Goal: Task Accomplishment & Management: Manage account settings

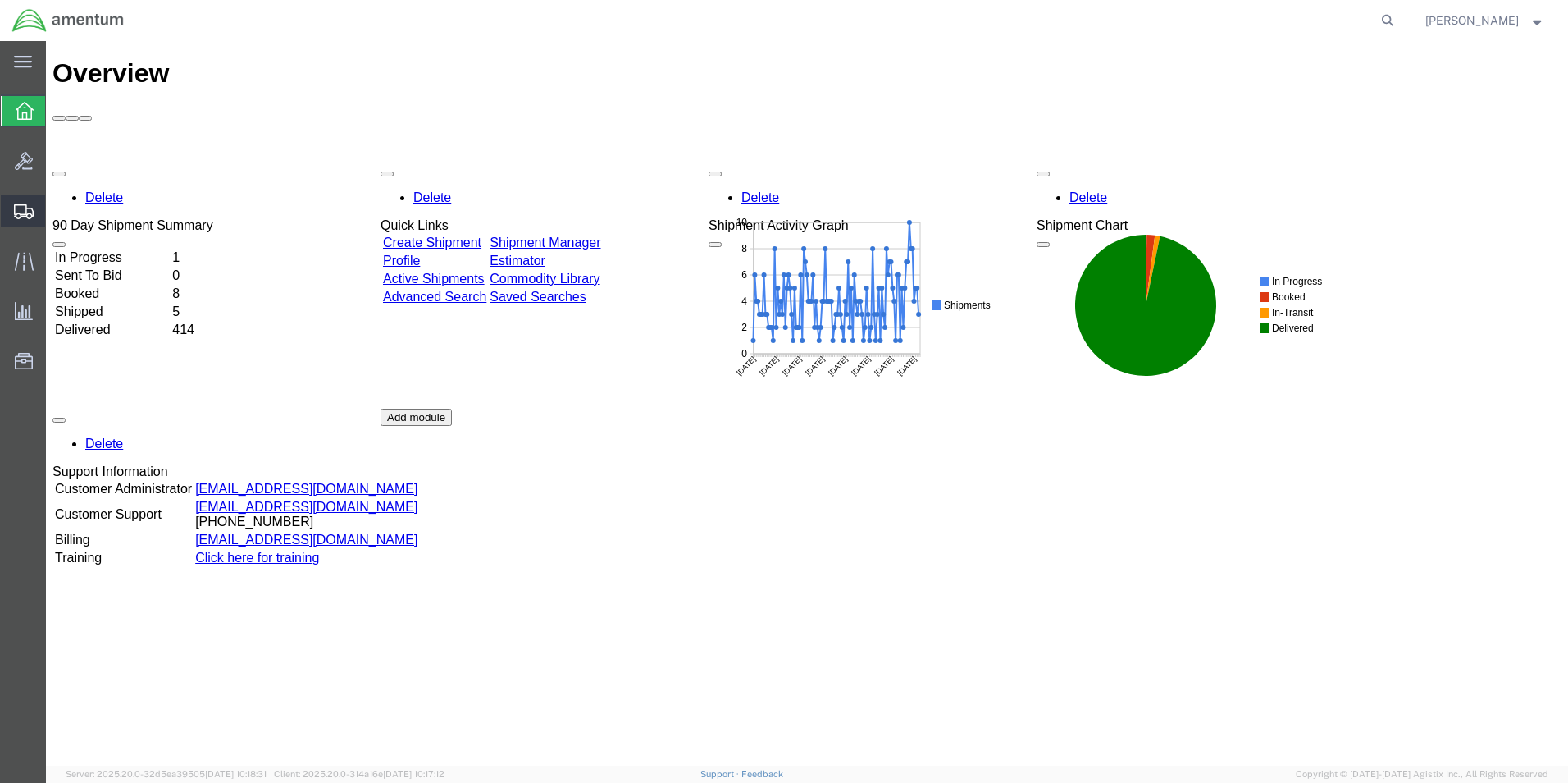
click at [0, 0] on span "Shipment Manager" at bounding box center [0, 0] width 0 height 0
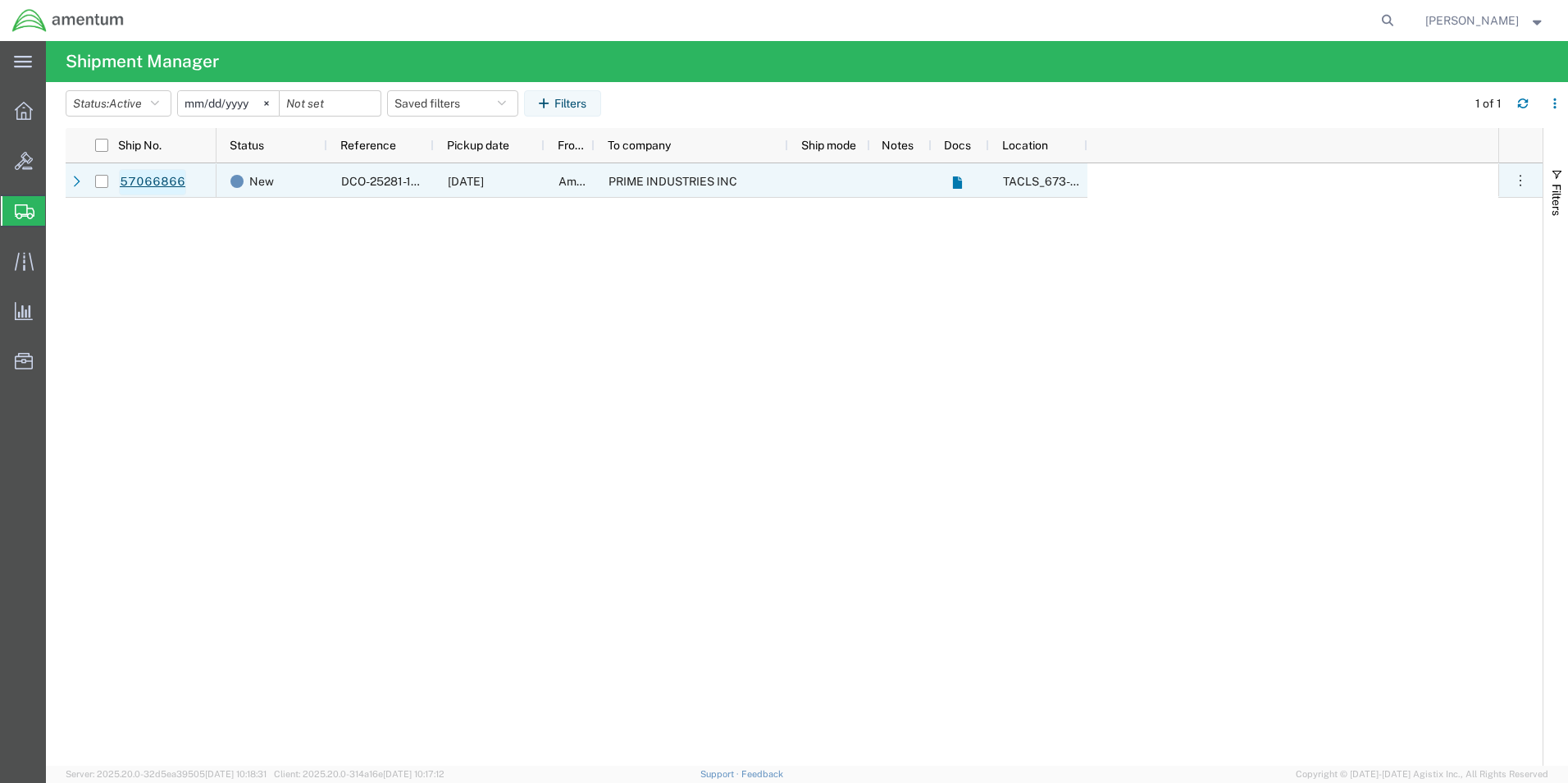
click at [166, 183] on link "57066866" at bounding box center [153, 182] width 67 height 26
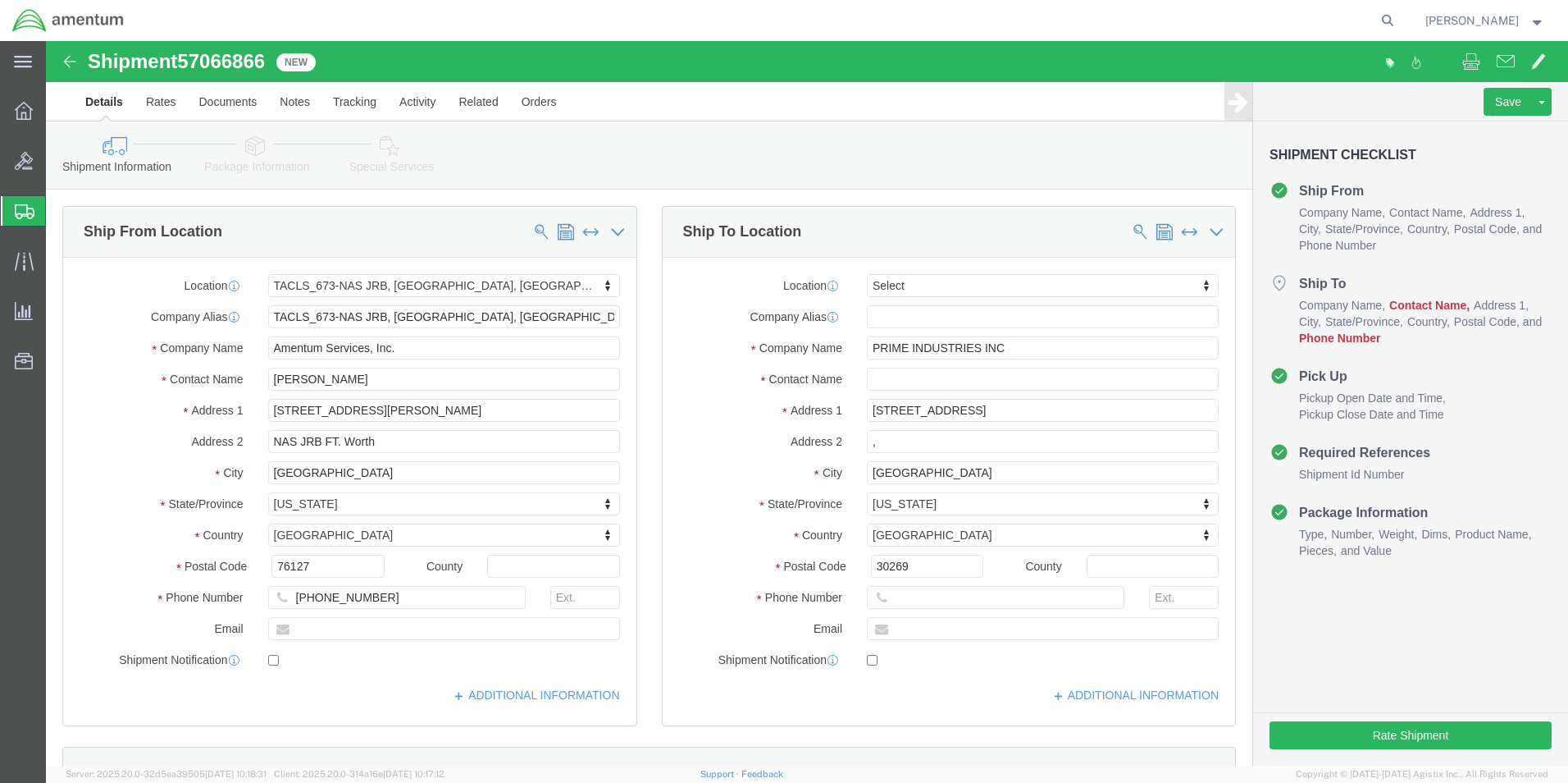
select select "42735"
select select
click input ","
click input "text"
type input "c"
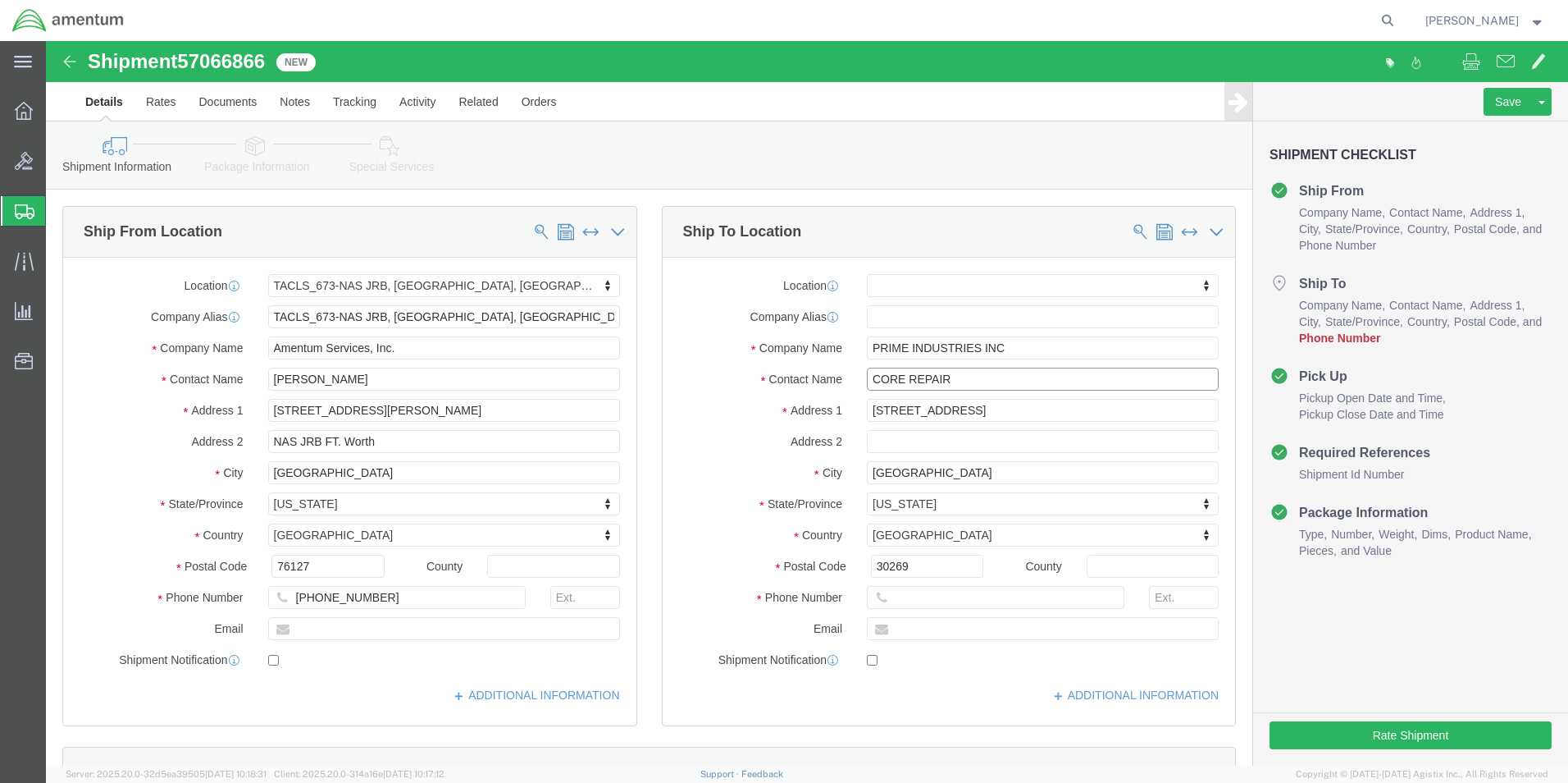
type input "CORE REPAIR"
click label "Address 2"
click input "text"
type input "[PHONE_NUMBER]"
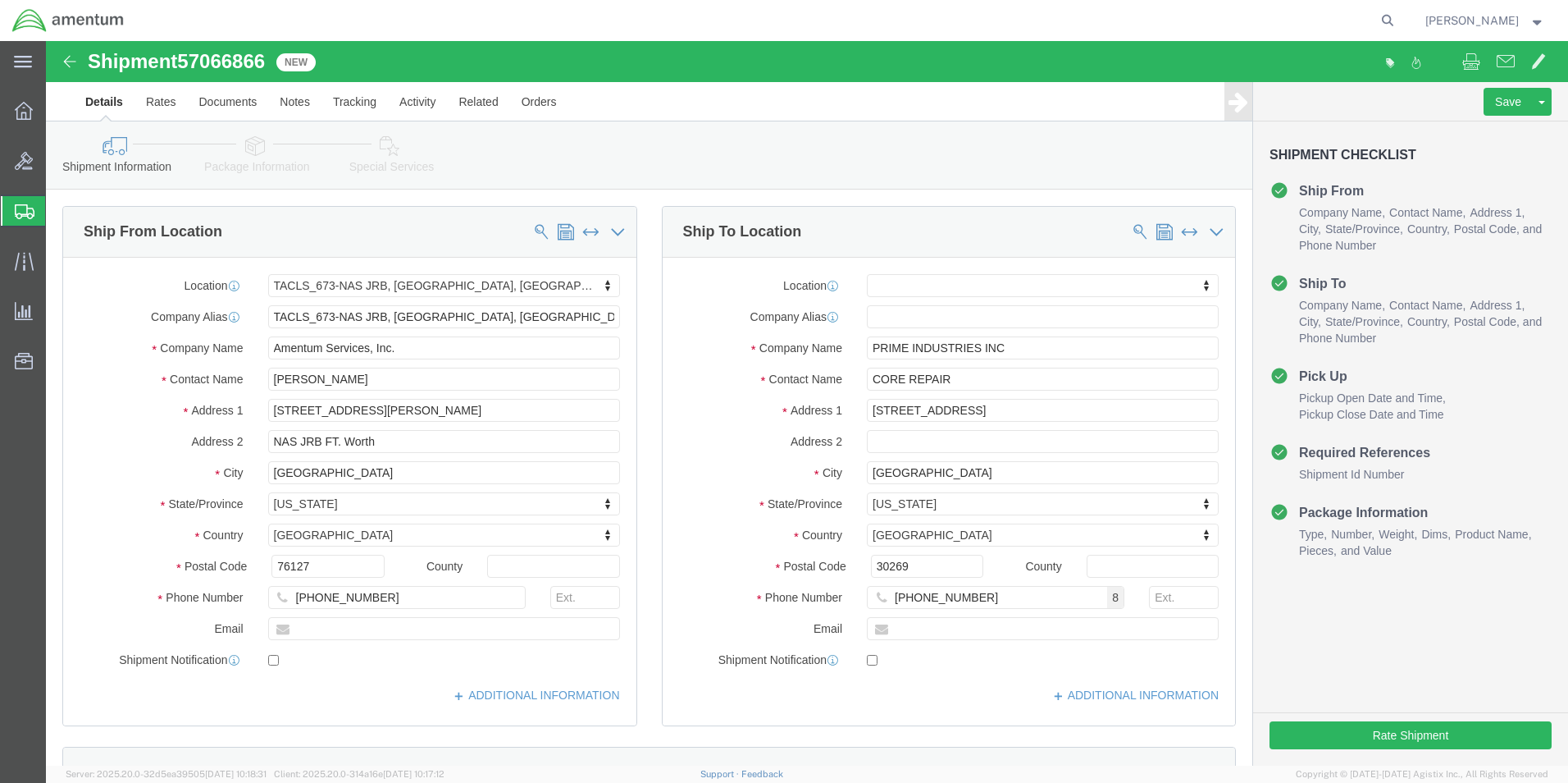
click div "Location My Profile Location [PHONE_NUMBER] [PHONE_NUMBER] [PHONE_NUMBER] [PHON…"
click button "Rate Shipment"
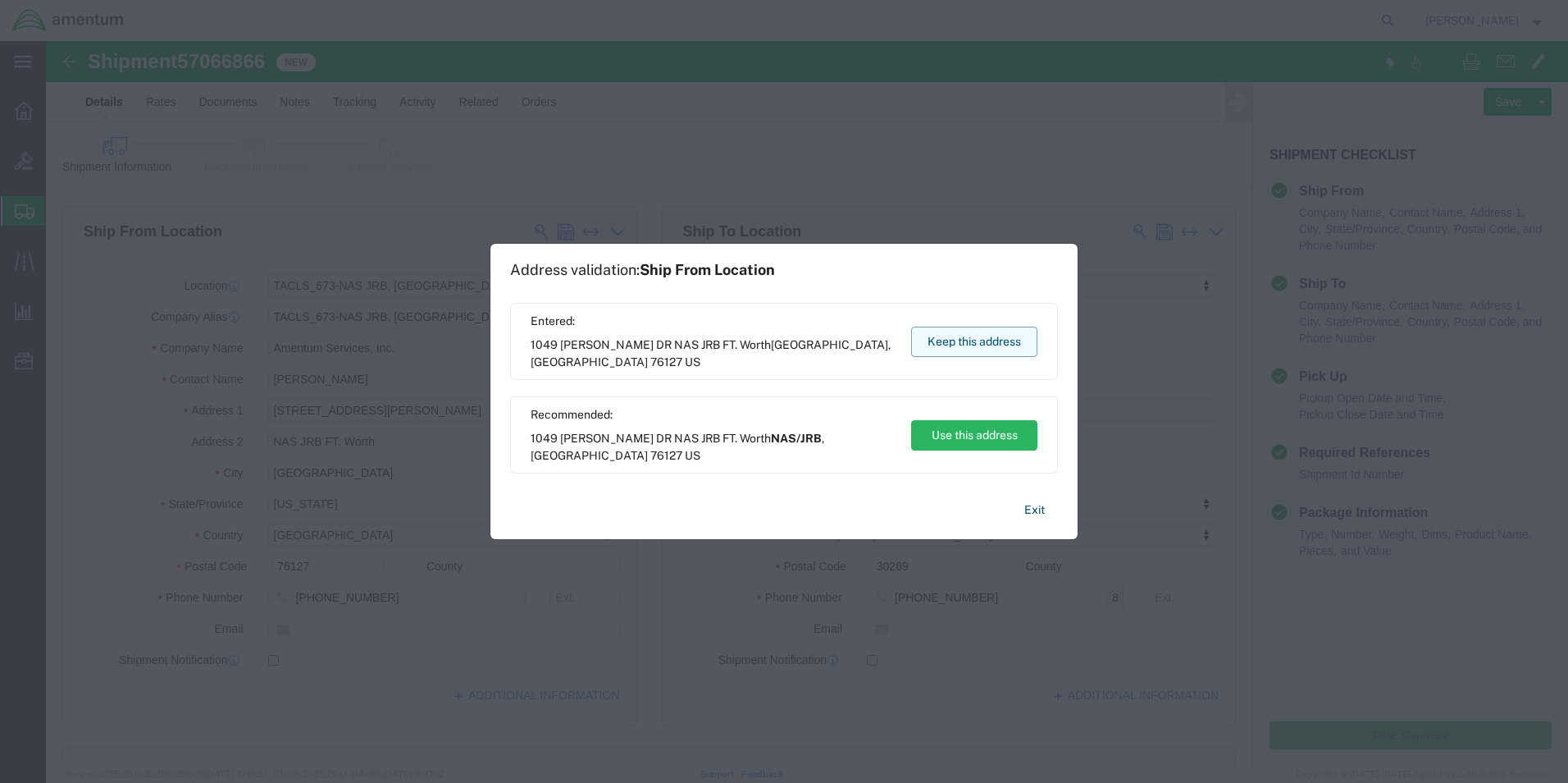
click at [928, 341] on button "Keep this address" at bounding box center [974, 341] width 126 height 31
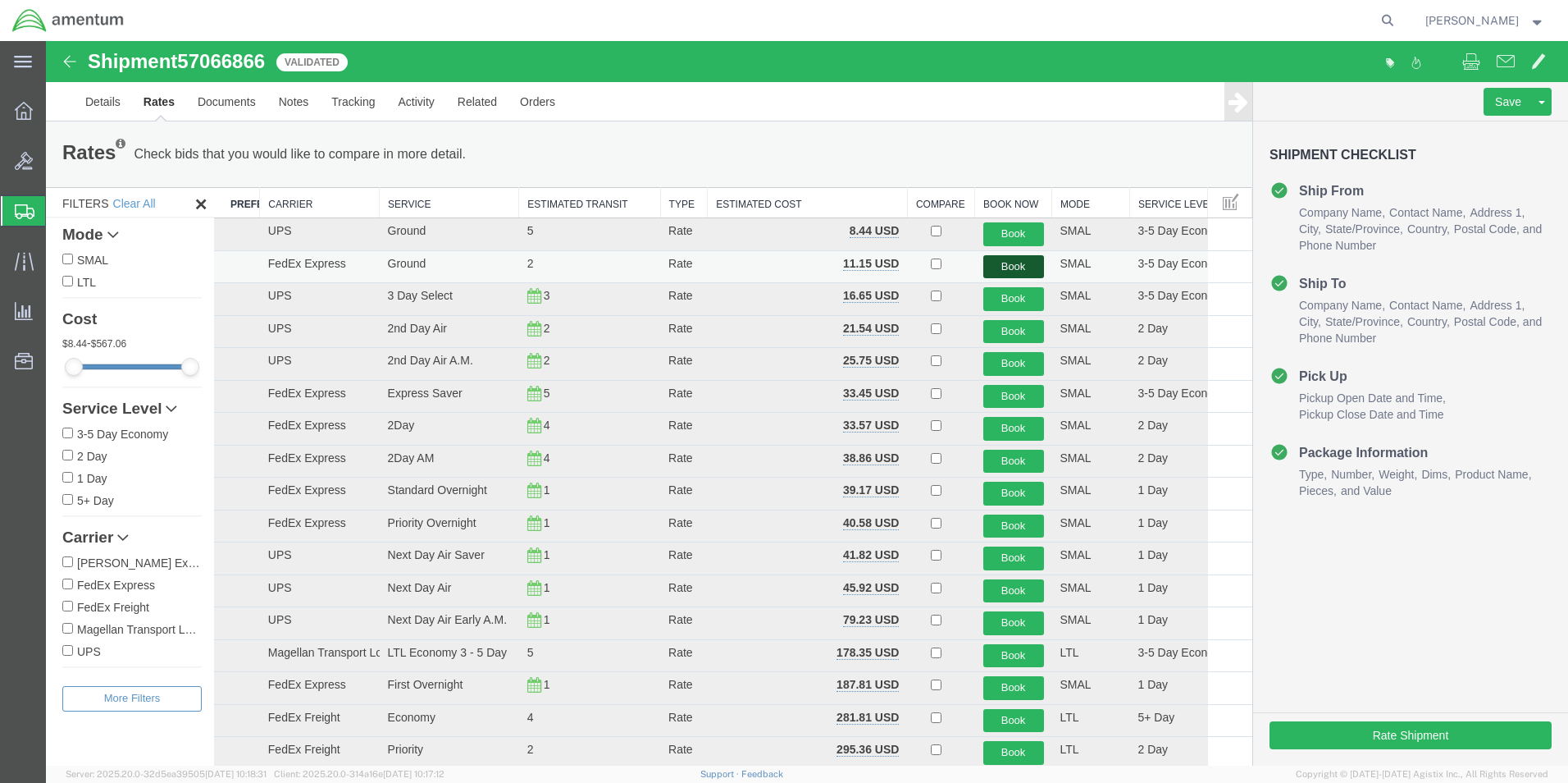
click at [1012, 265] on button "Book" at bounding box center [1013, 266] width 61 height 24
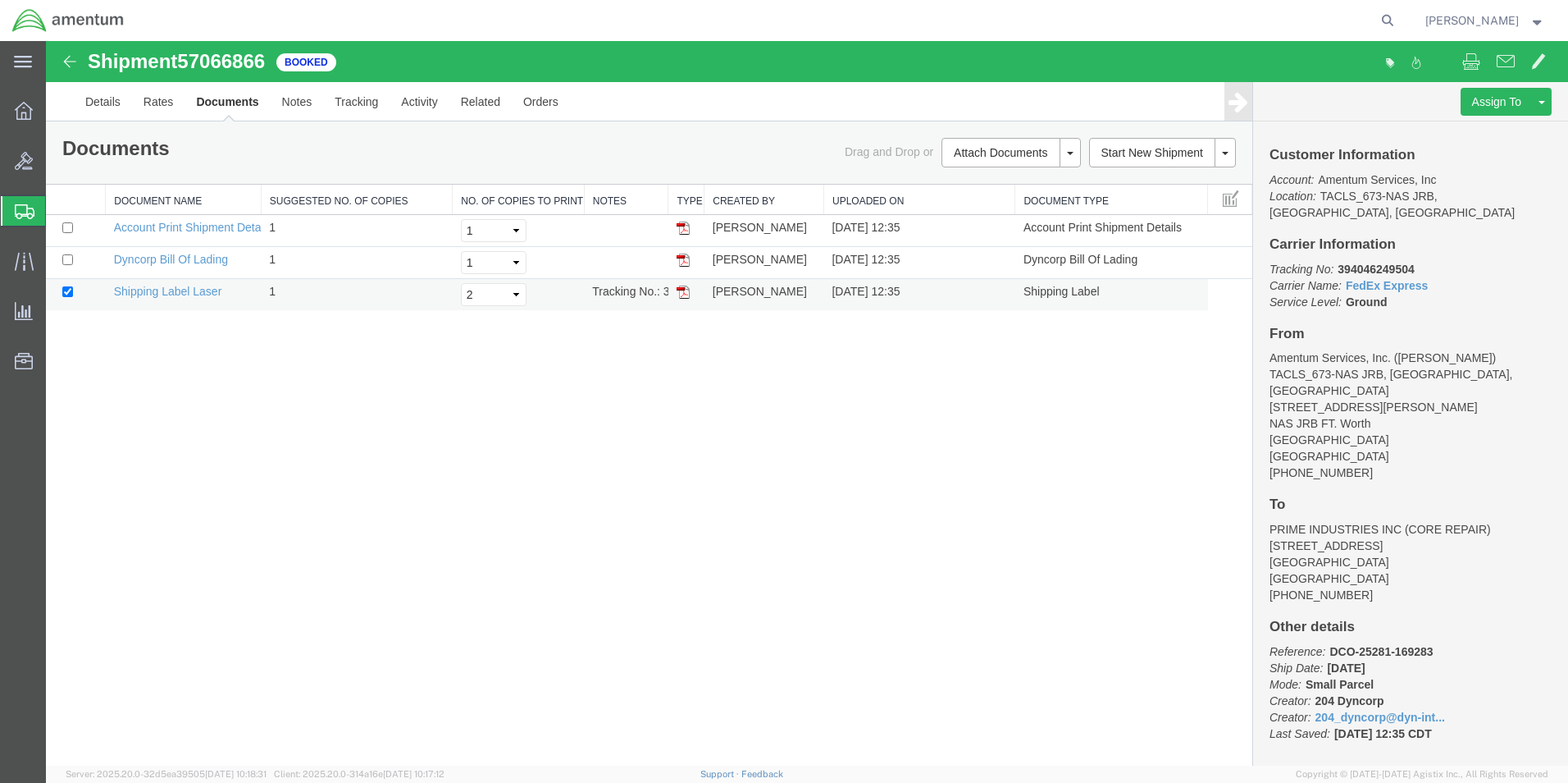
click at [678, 292] on img at bounding box center [684, 292] width 13 height 13
click at [20, 106] on icon at bounding box center [23, 111] width 18 height 18
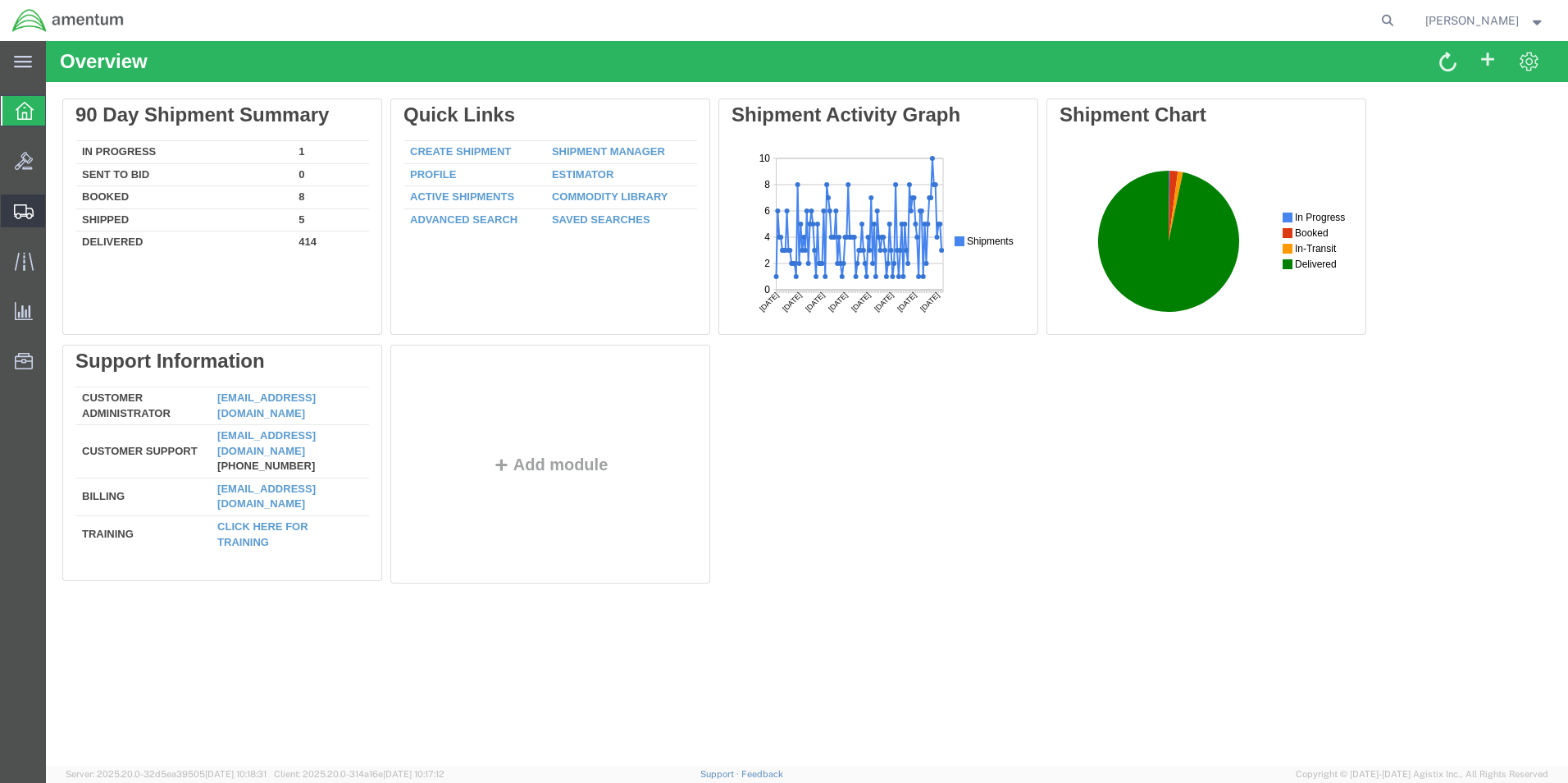
click at [0, 0] on span "Shipment Manager" at bounding box center [0, 0] width 0 height 0
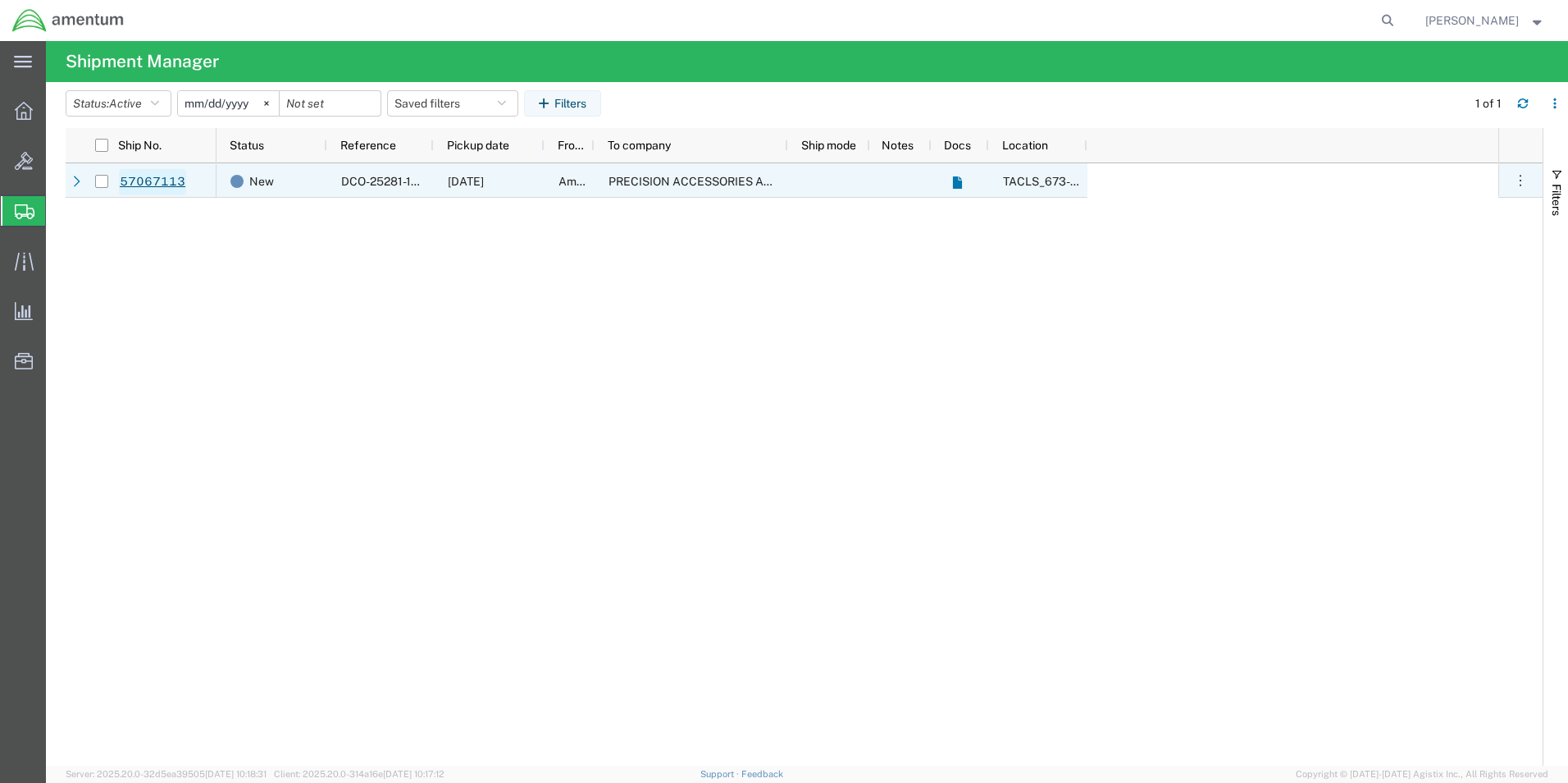
click at [151, 180] on link "57067113" at bounding box center [153, 182] width 67 height 26
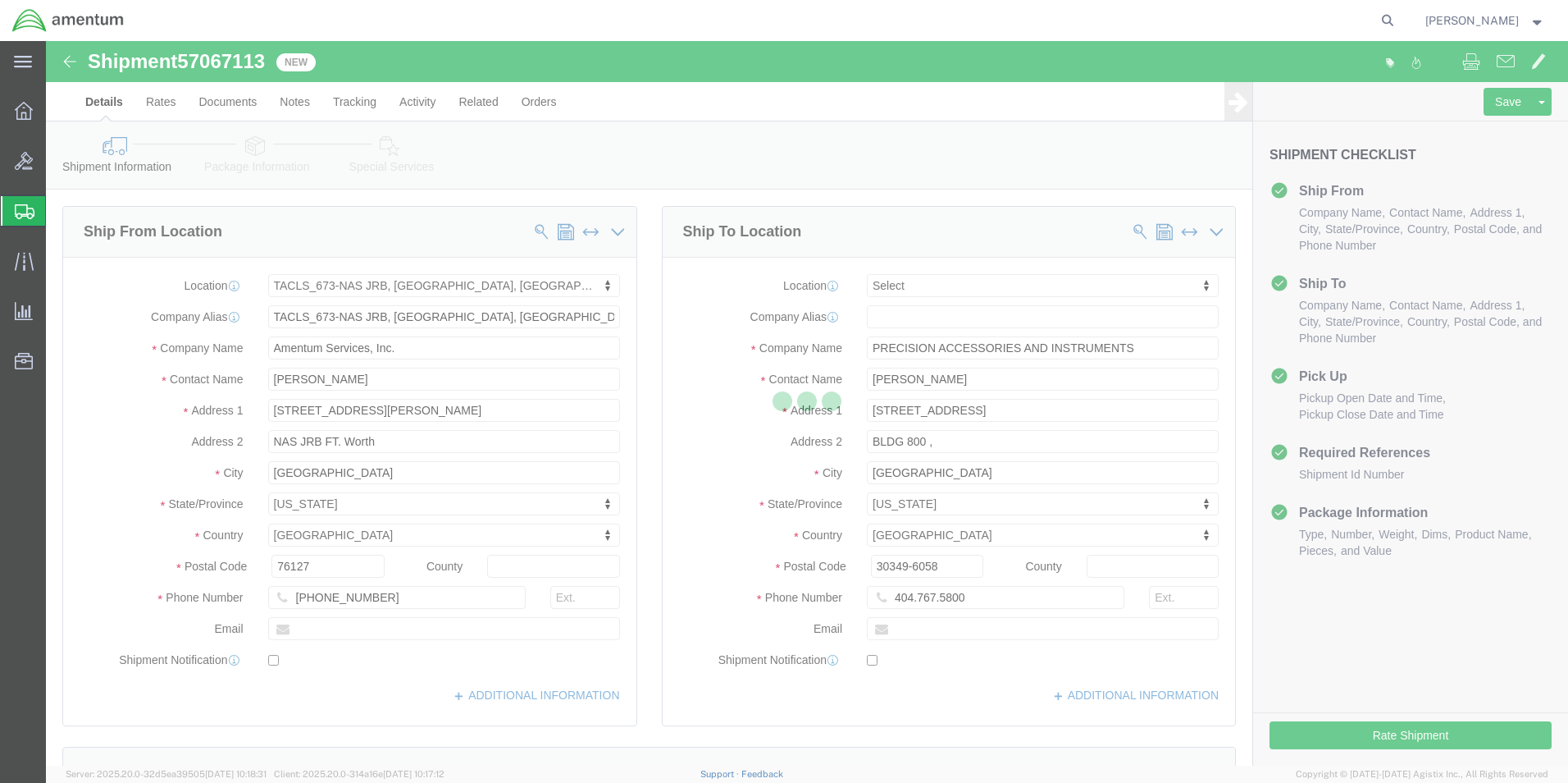
select select "42735"
select select
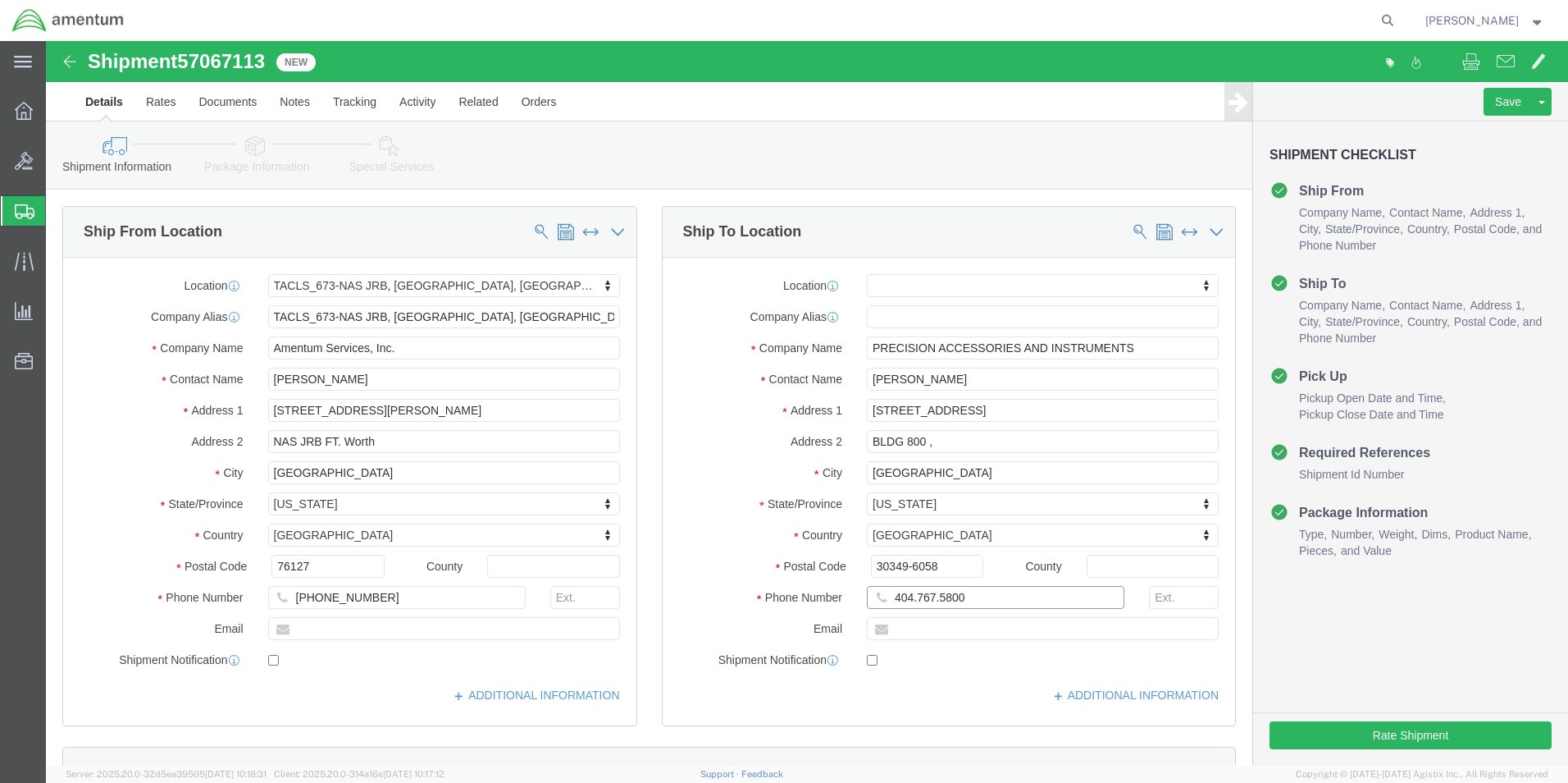
click input "404.767.5800"
click input "404.767-5800"
type input "[PHONE_NUMBER]"
click input "BLDG 800 ,"
type input "BLDG 800"
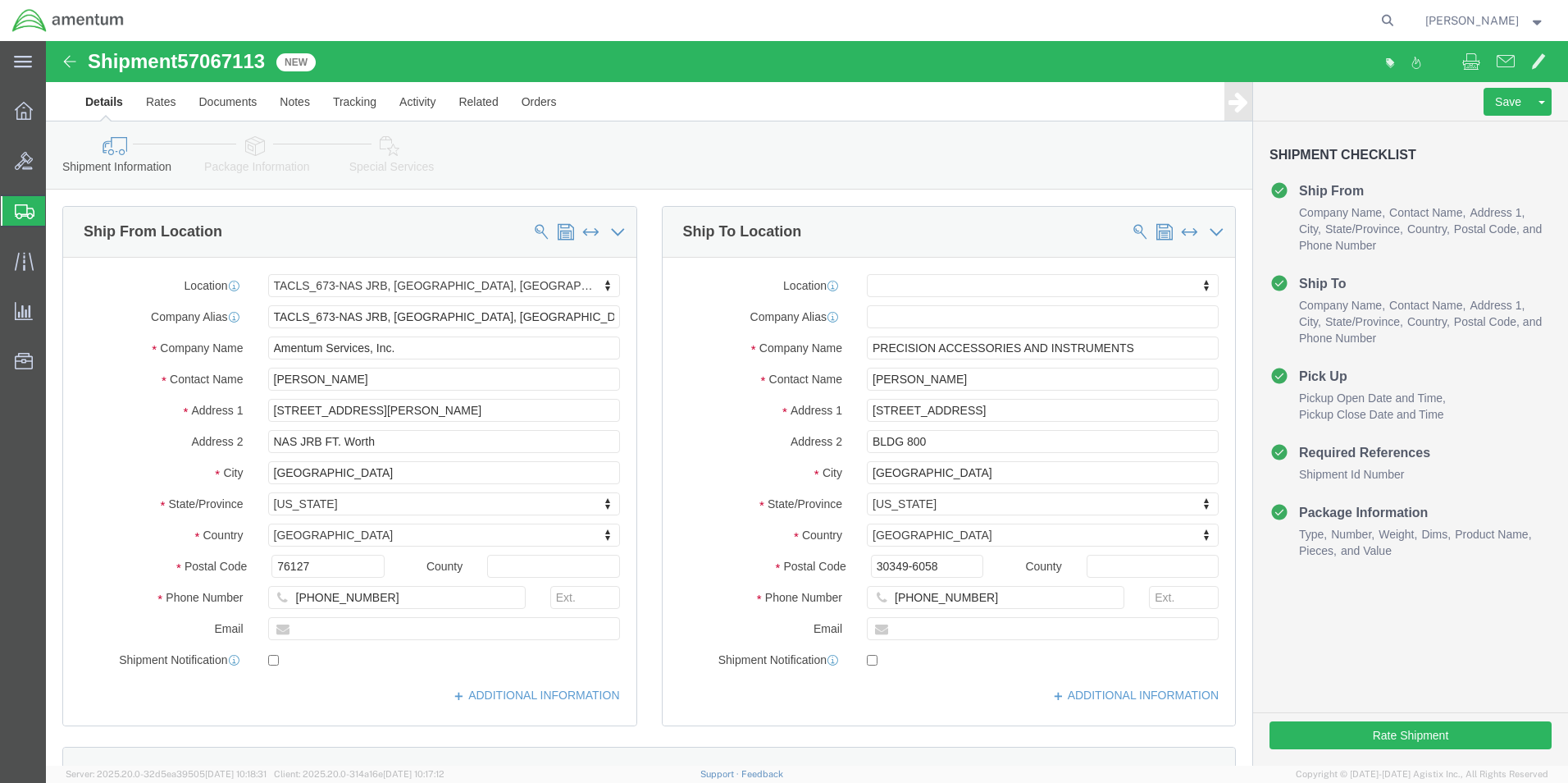
click div "Phone Number [PHONE_NUMBER]"
click button "Rate Shipment"
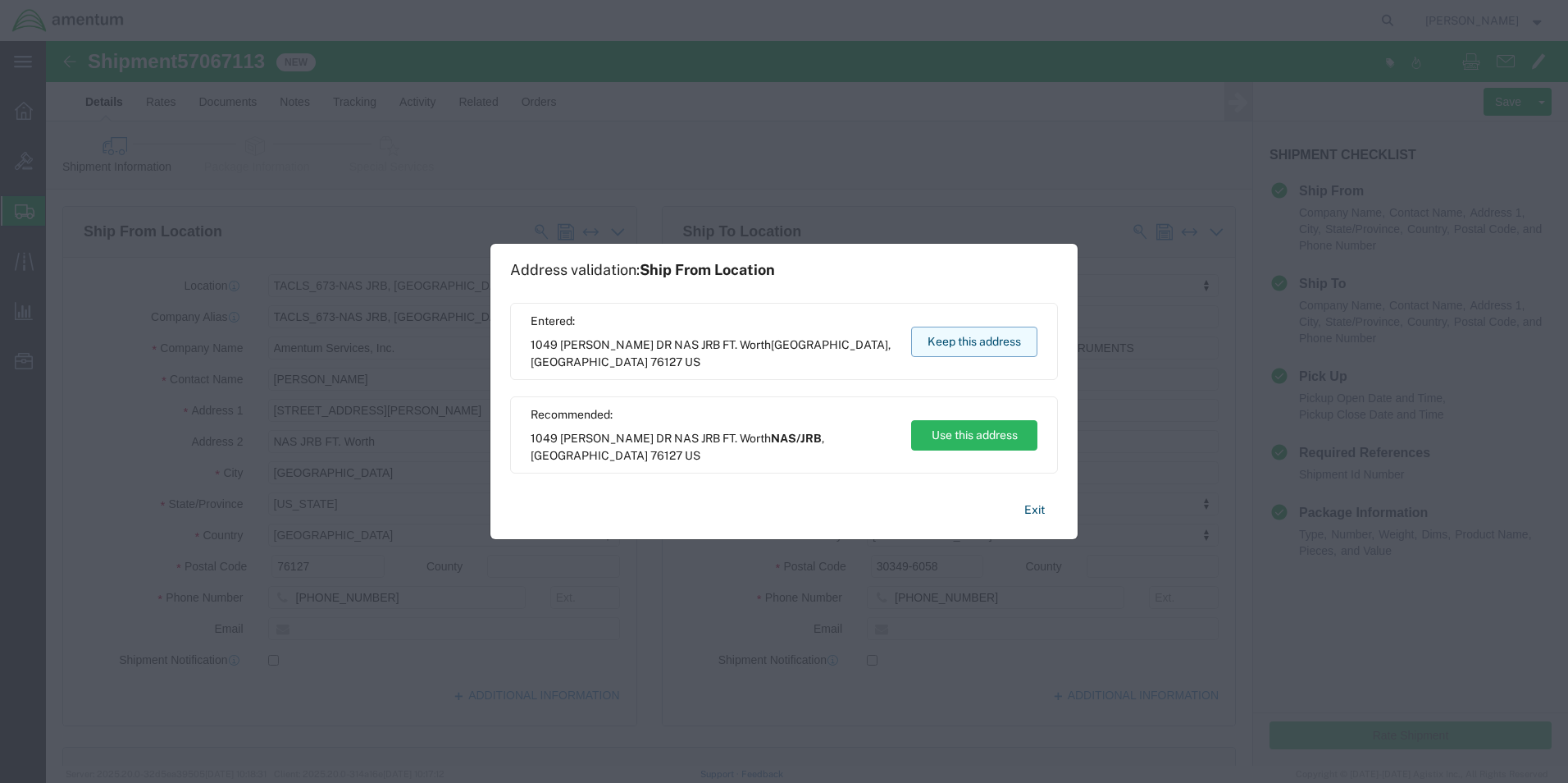
click at [1019, 353] on button "Keep this address" at bounding box center [974, 341] width 126 height 31
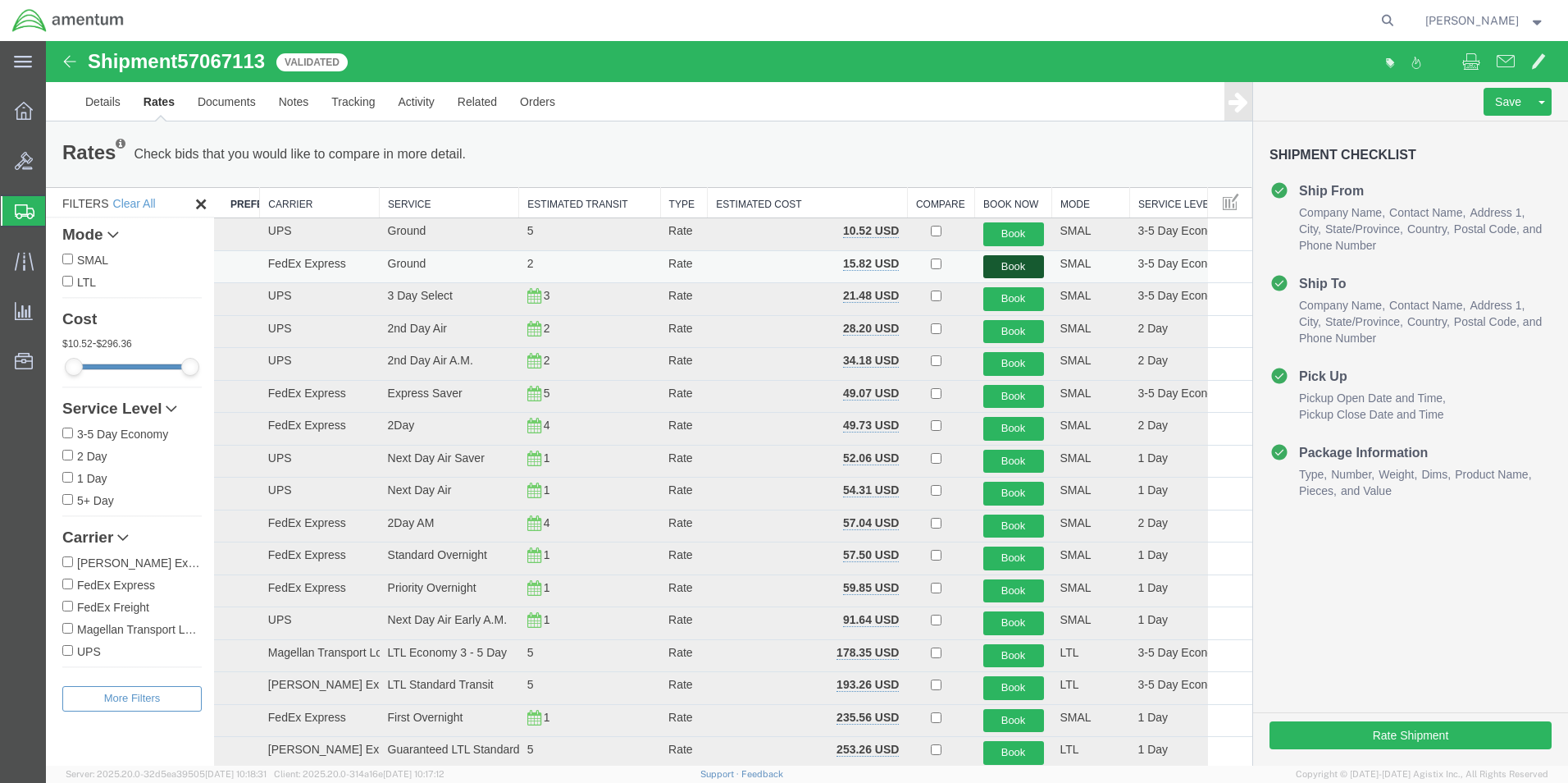
click at [1001, 265] on button "Book" at bounding box center [1013, 266] width 61 height 24
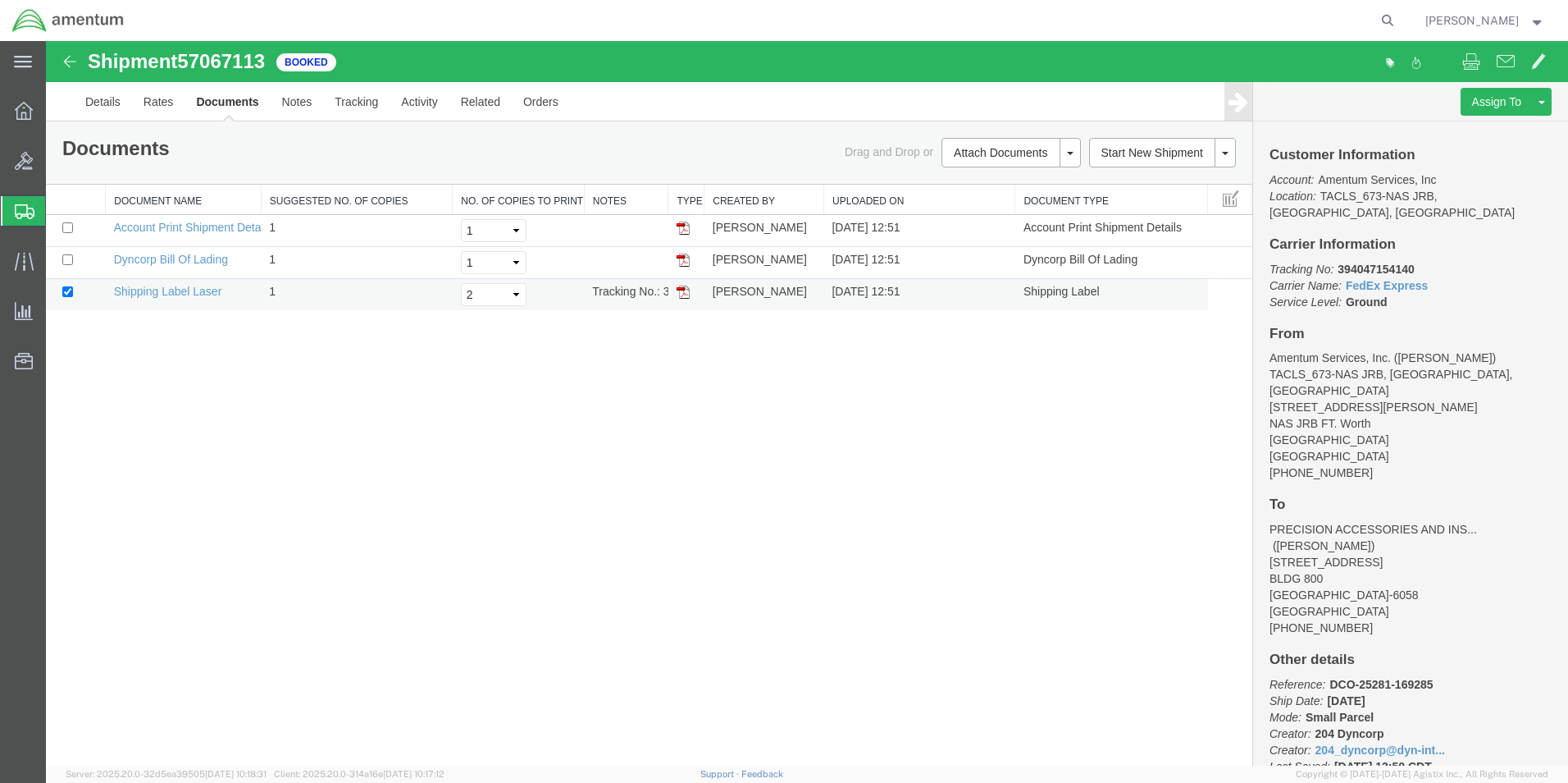
click at [680, 290] on img at bounding box center [684, 292] width 13 height 13
click at [17, 107] on icon at bounding box center [23, 111] width 18 height 18
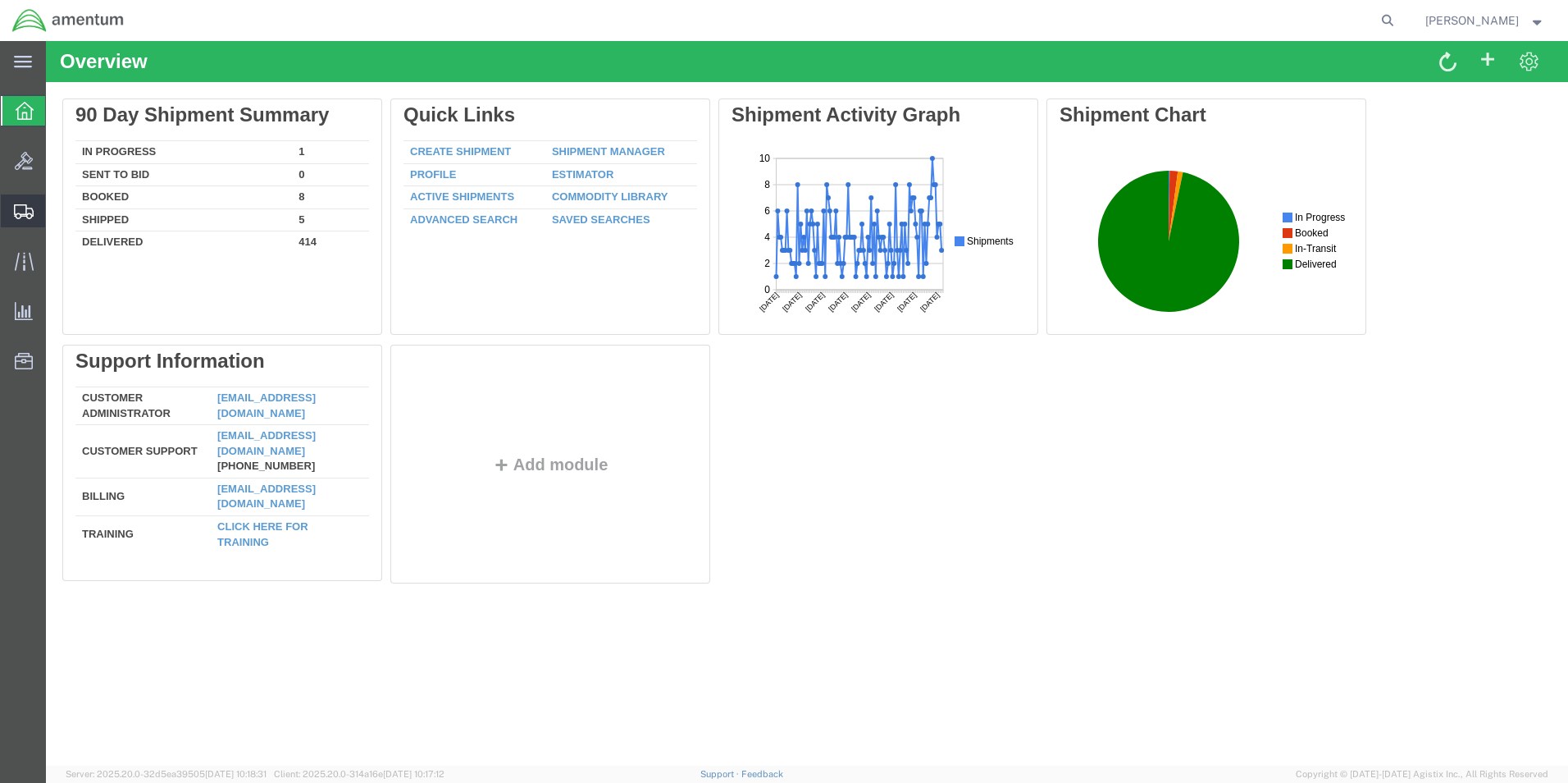
click at [0, 0] on span "Shipment Manager" at bounding box center [0, 0] width 0 height 0
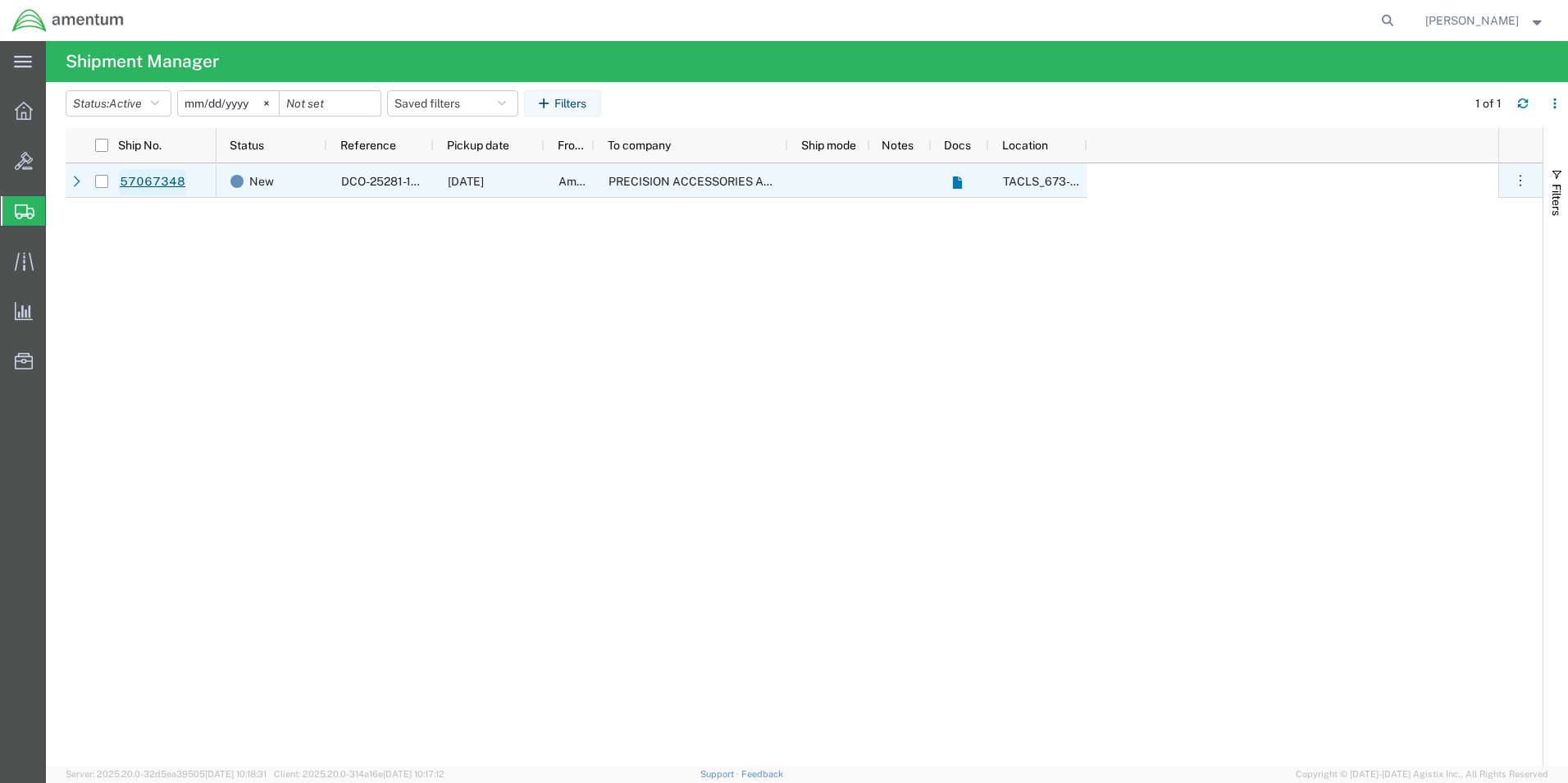
click at [172, 179] on link "57067348" at bounding box center [153, 182] width 67 height 26
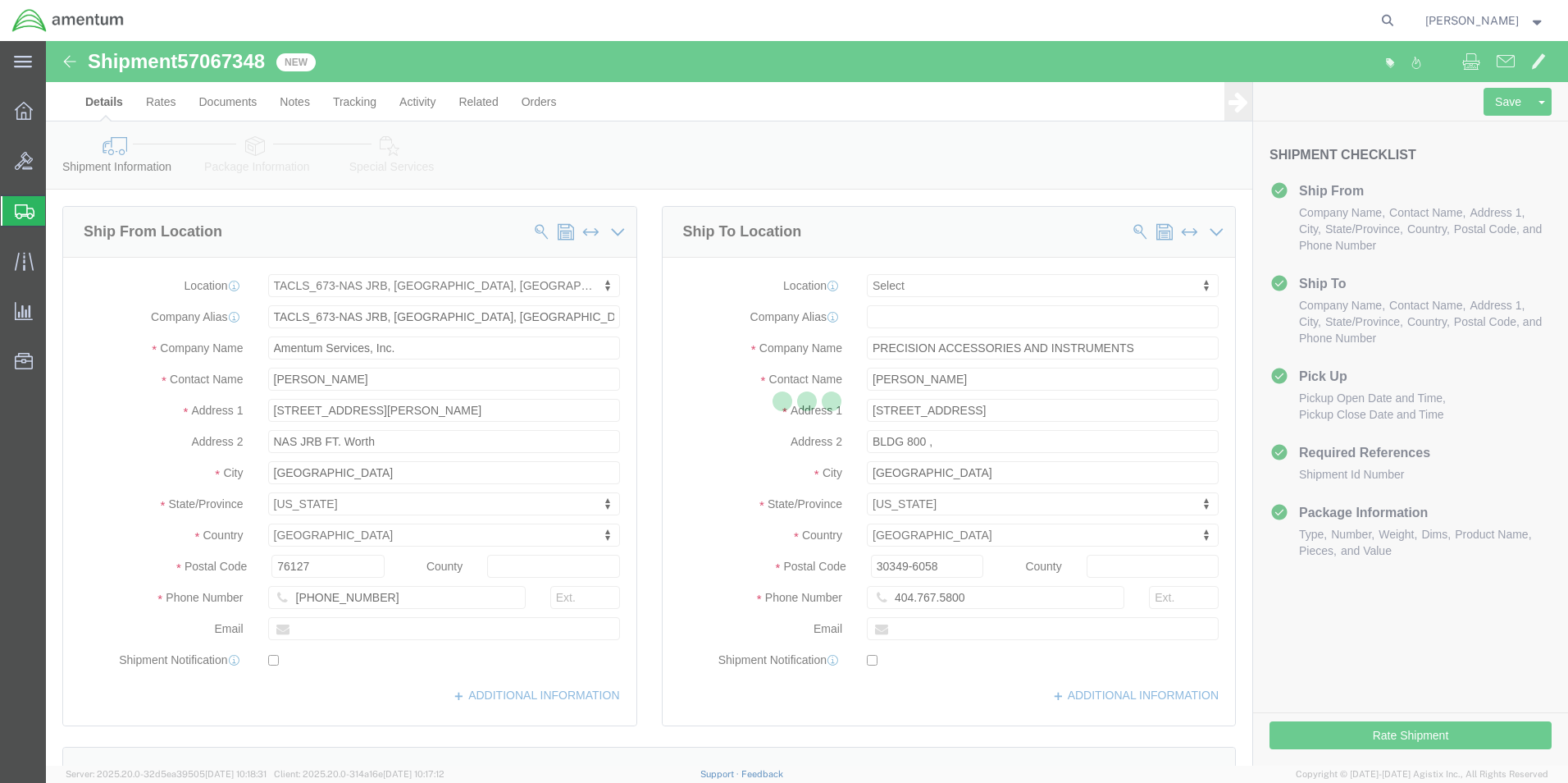
select select "42735"
select select
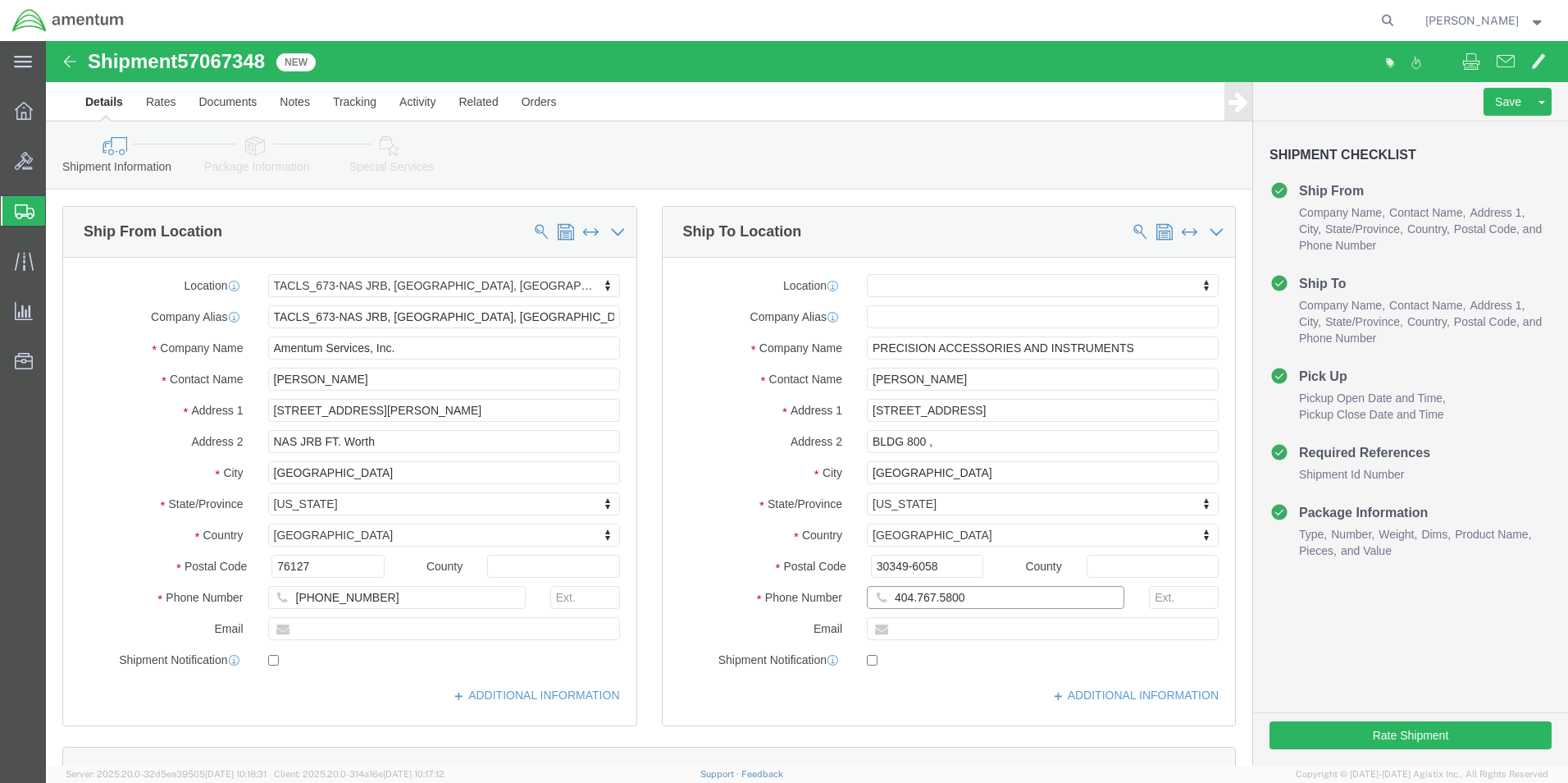
click input "404.767.5800"
click input "404.767-5800"
type input "[PHONE_NUMBER]"
click div "Ship To Location Location My Profile Location [PHONE_NUMBER] [PHONE_NUMBER] [PH…"
click input "[PHONE_NUMBER]"
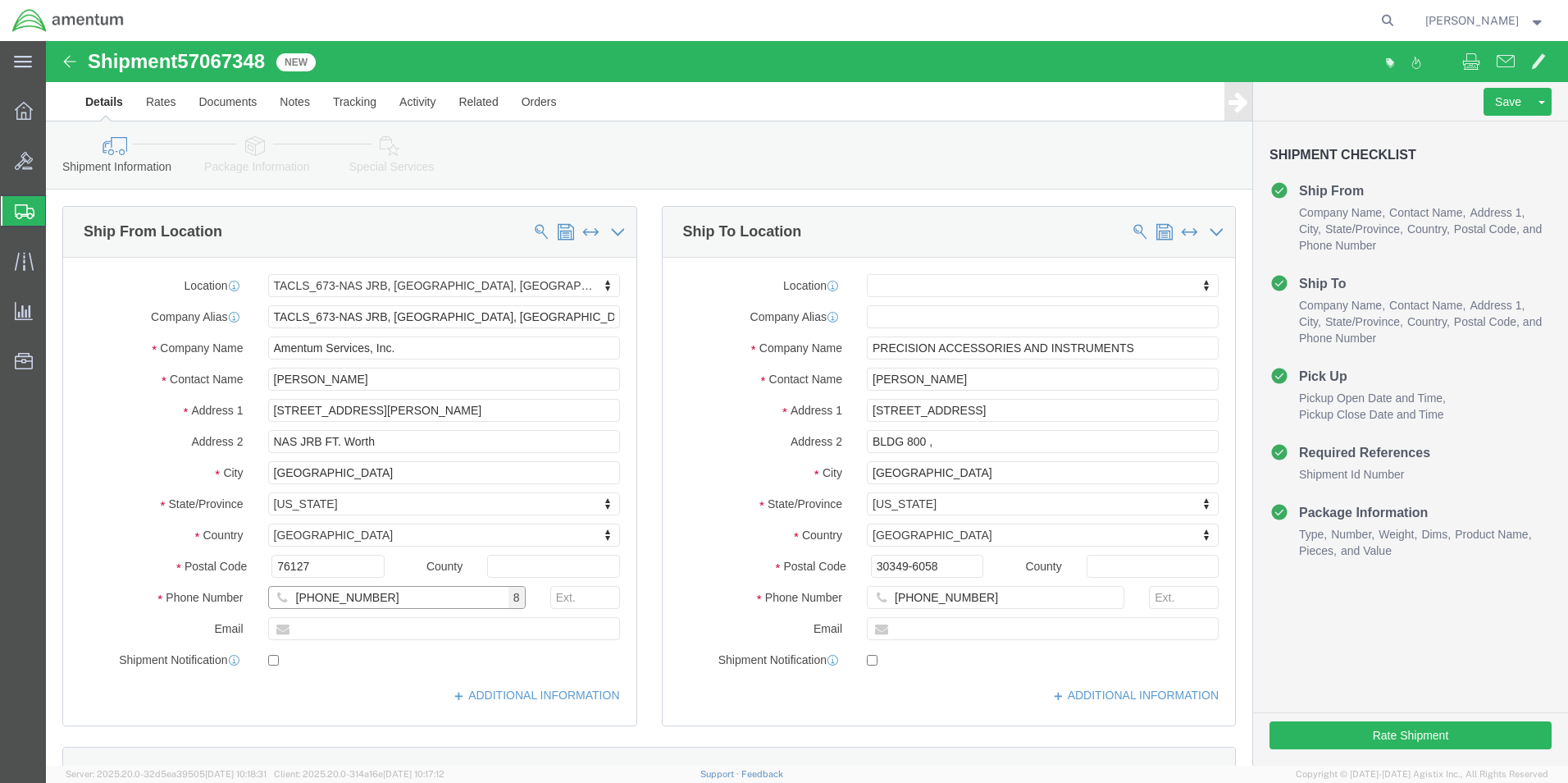
type input "[PHONE_NUMBER]"
click label "City"
click input "BLDG 800 ,"
type input "BLDG 800"
click label "Contact Name"
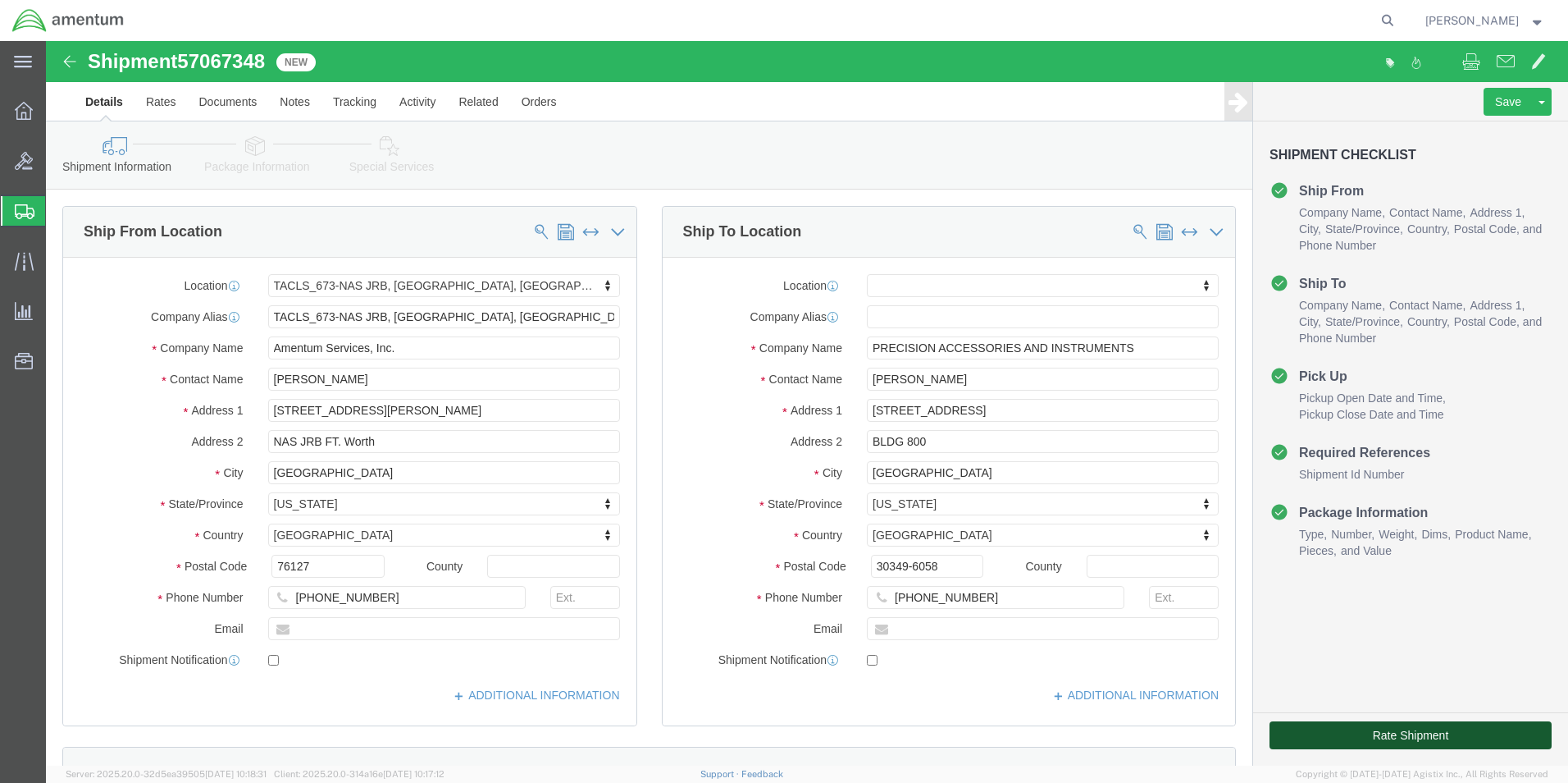
click button "Rate Shipment"
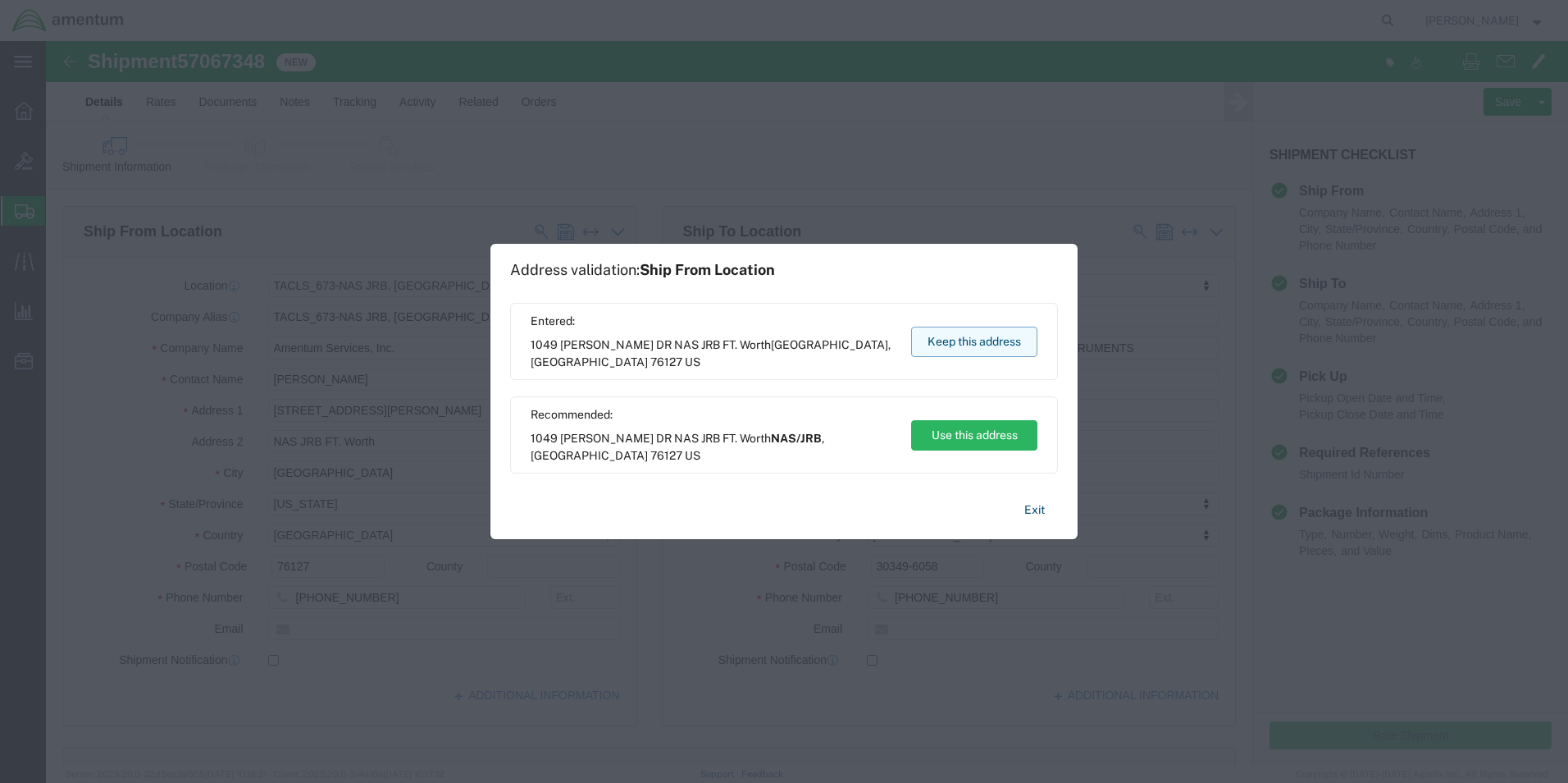
click at [973, 345] on button "Keep this address" at bounding box center [974, 341] width 126 height 31
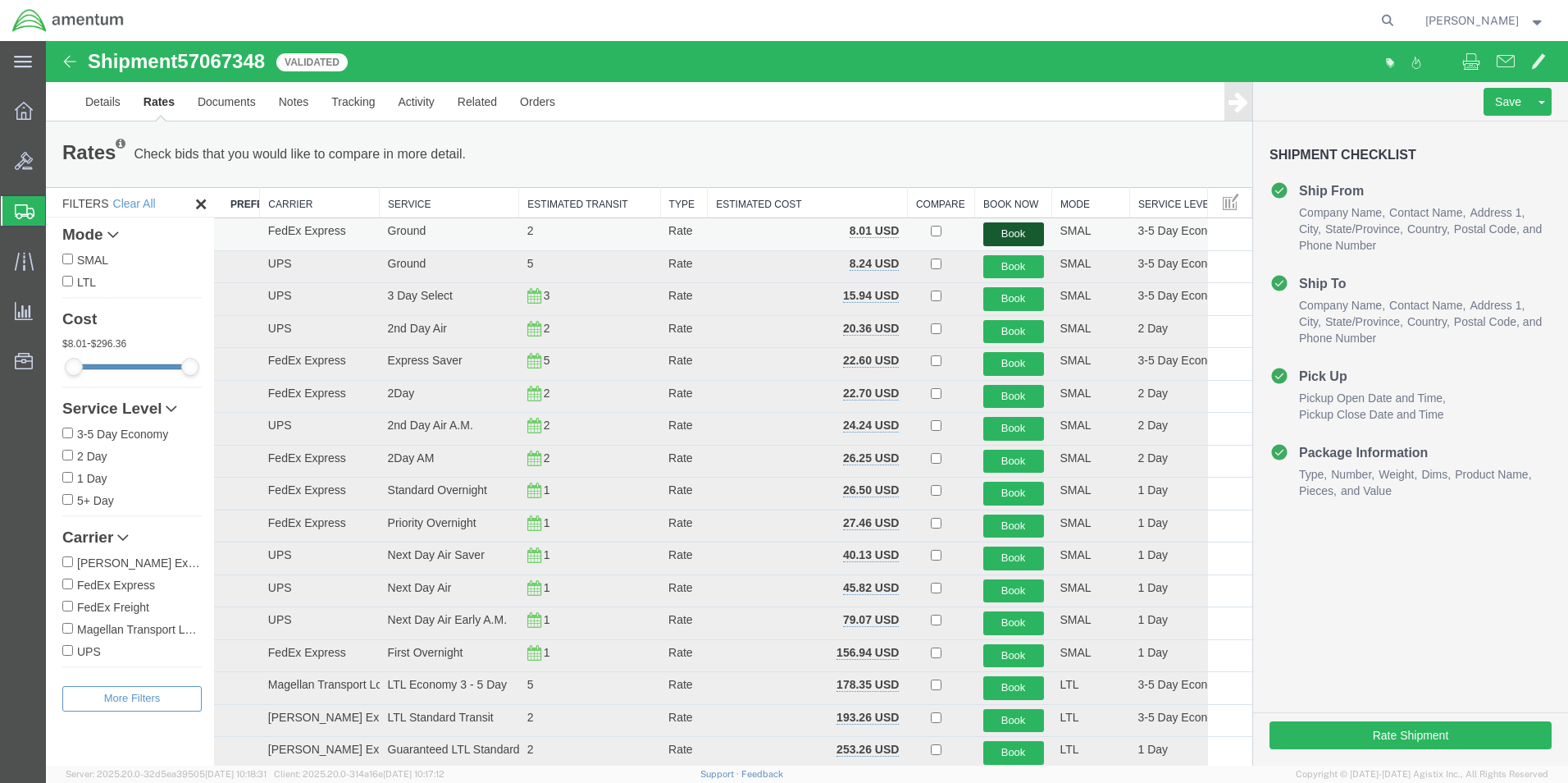
click at [1010, 232] on button "Book" at bounding box center [1013, 234] width 61 height 24
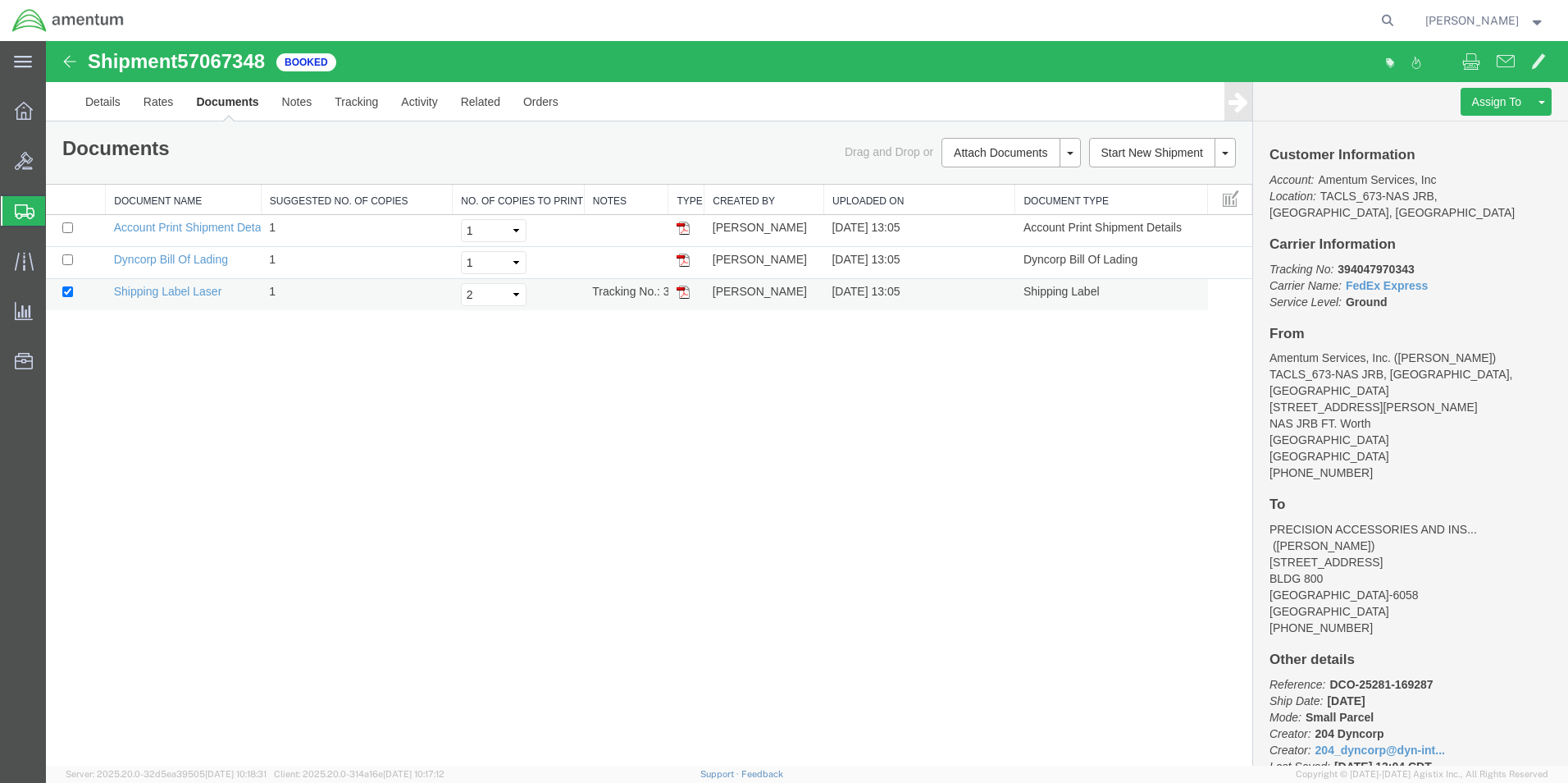
click at [686, 291] on img at bounding box center [684, 292] width 13 height 13
click at [114, 106] on link "Details" at bounding box center [103, 101] width 59 height 39
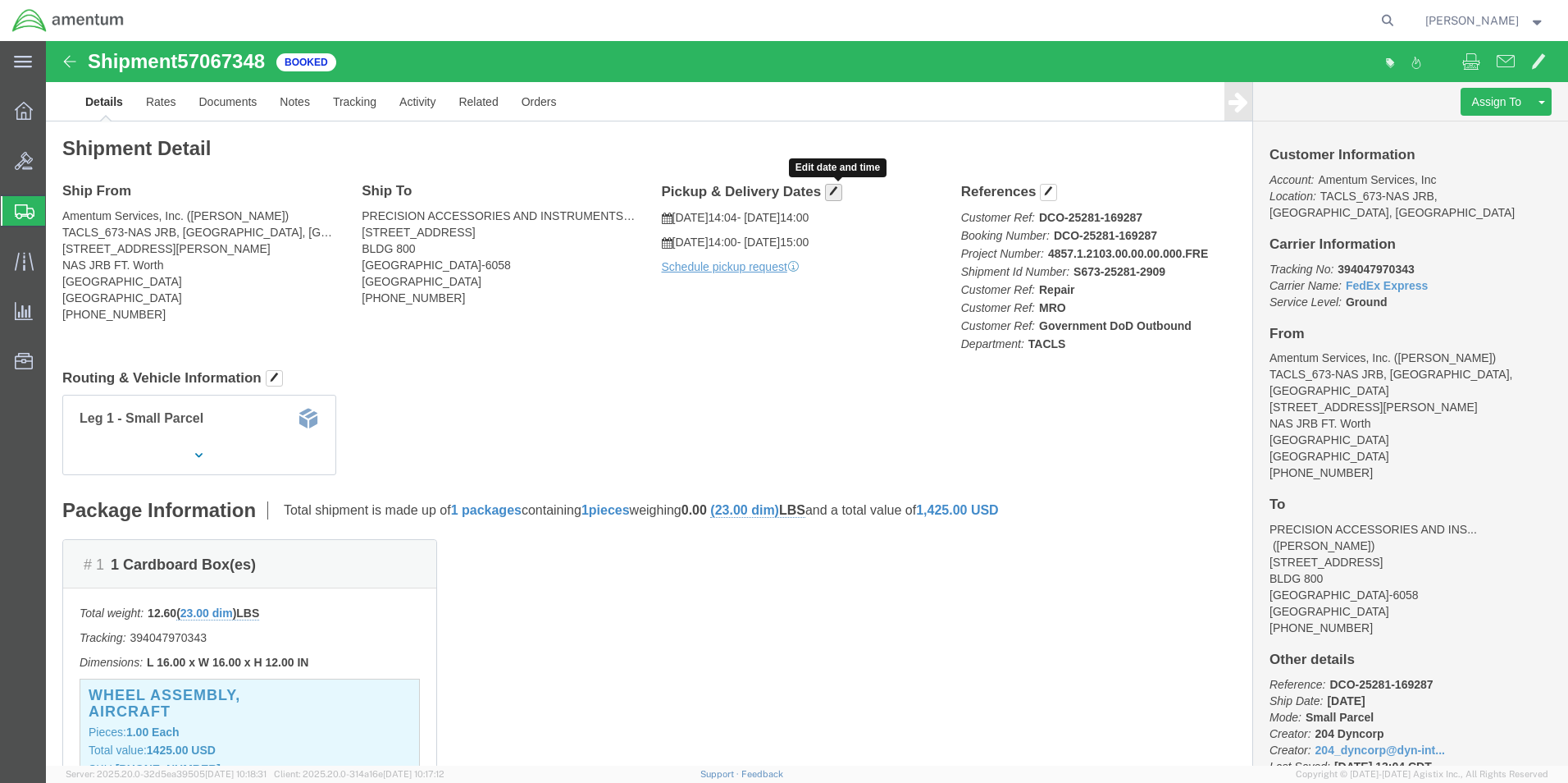
click span "button"
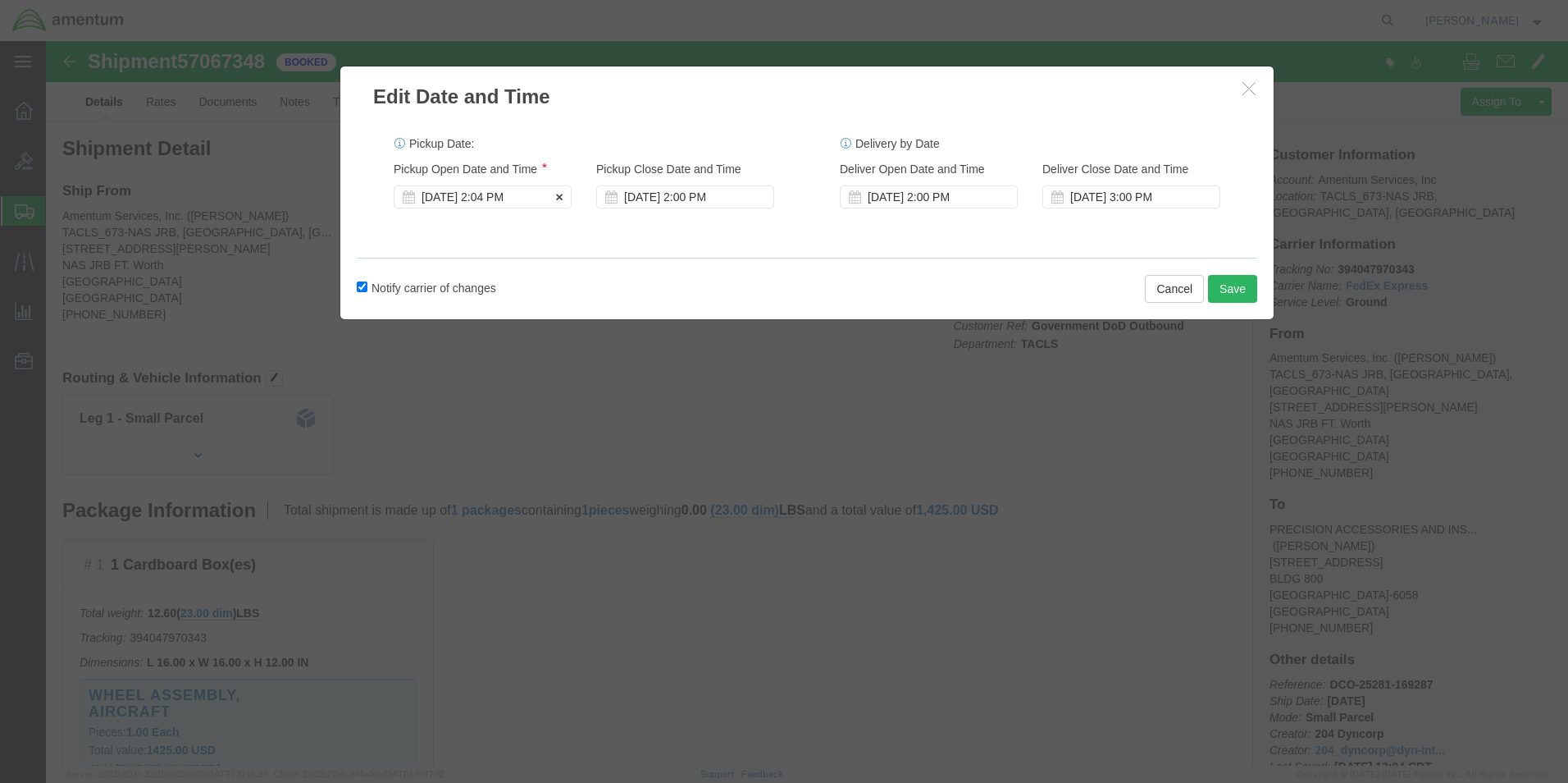
click div "[DATE] 2:04 PM"
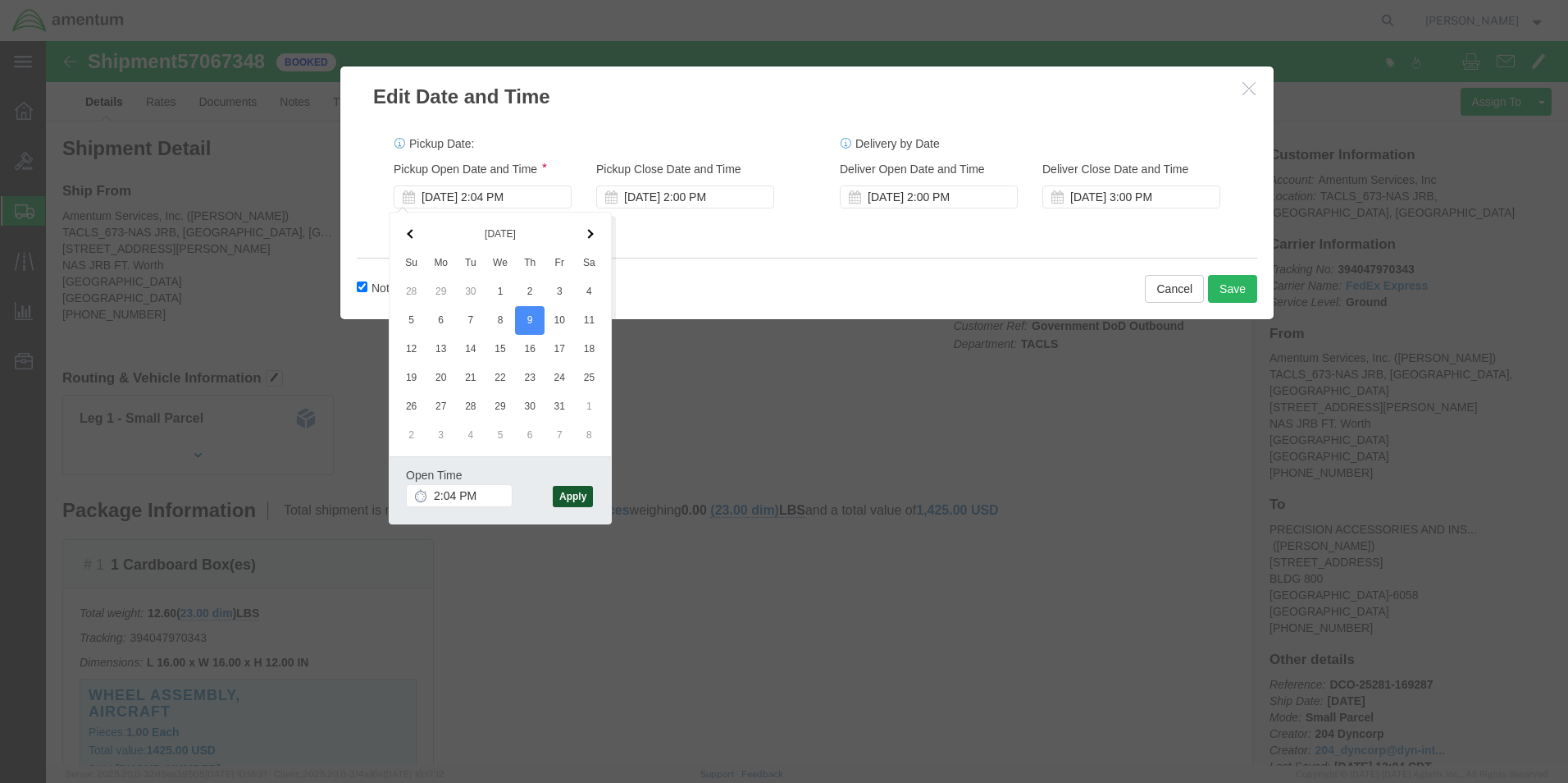
click button "Apply"
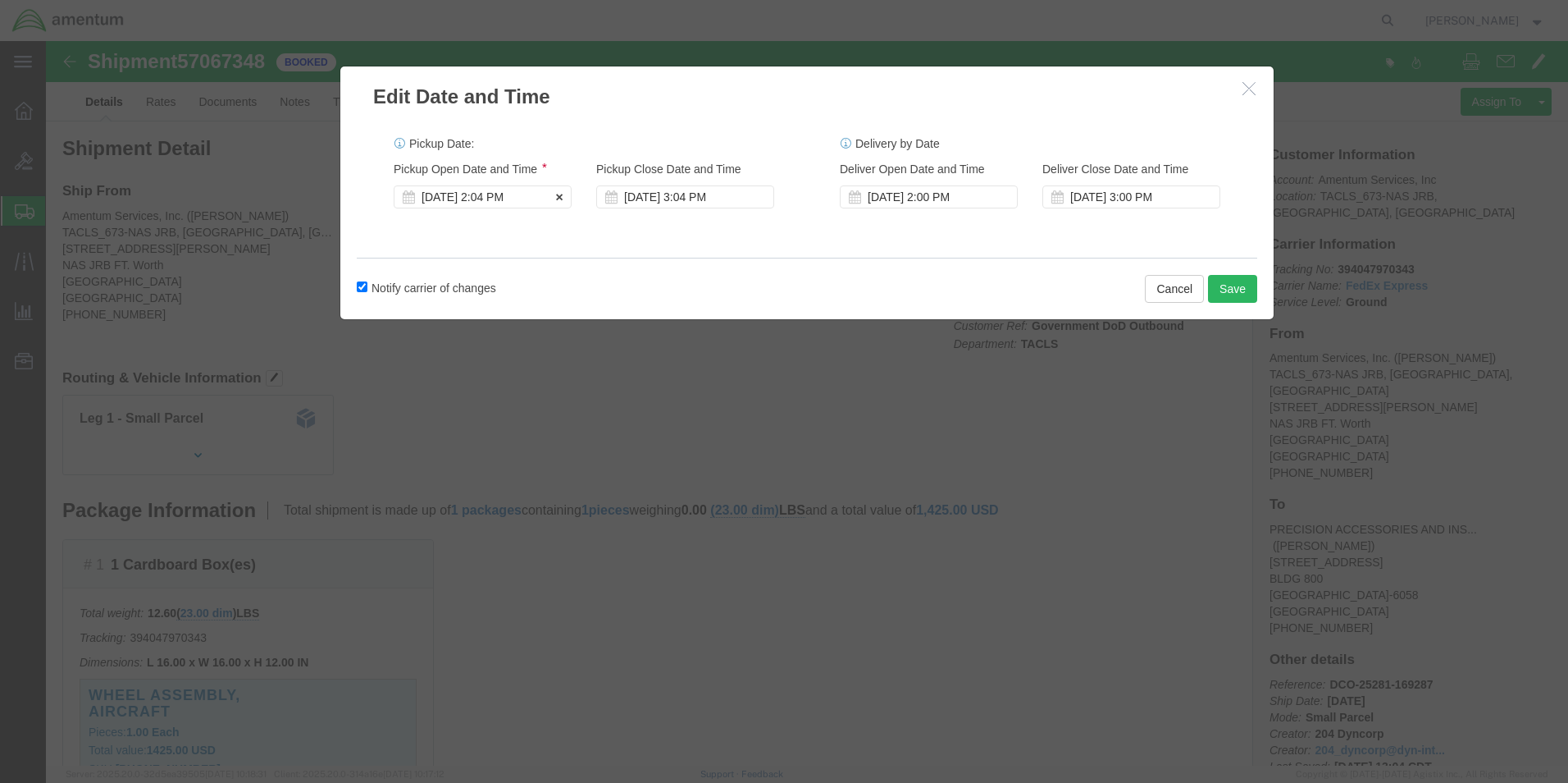
click div "[DATE] 2:04 PM"
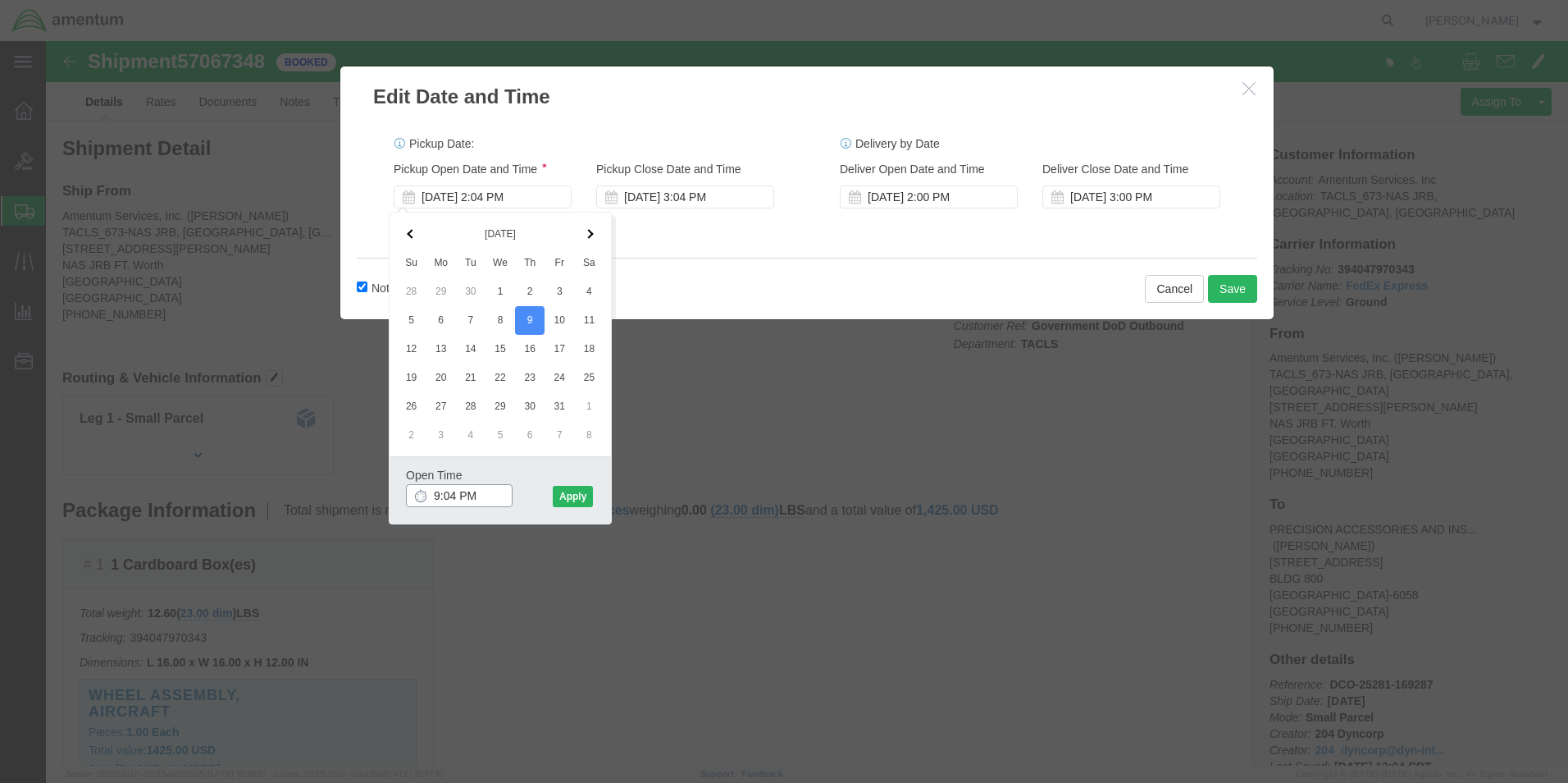
click input "9:04 PM"
type input "9:04 AM"
click button "Apply"
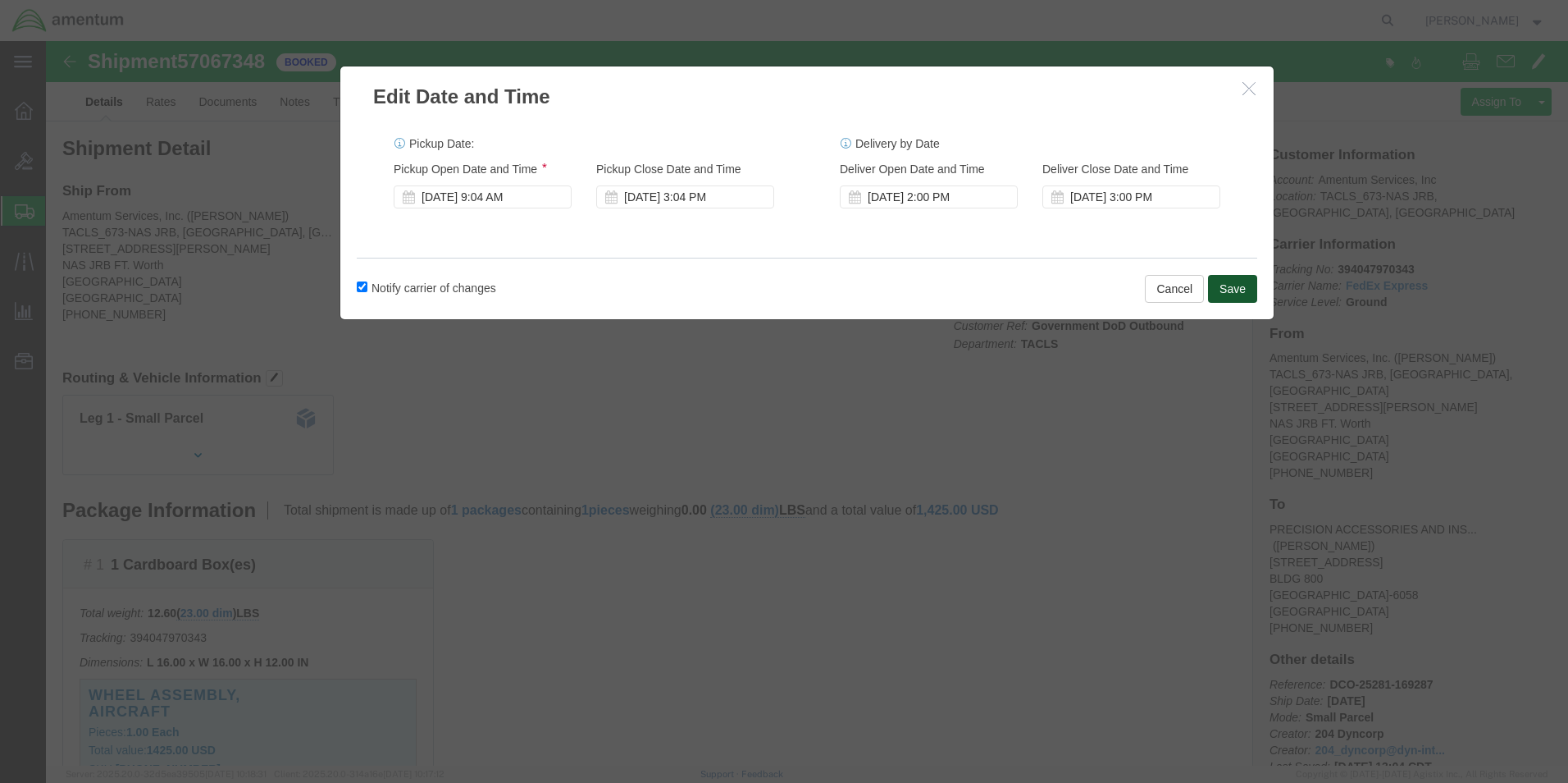
click button "Save"
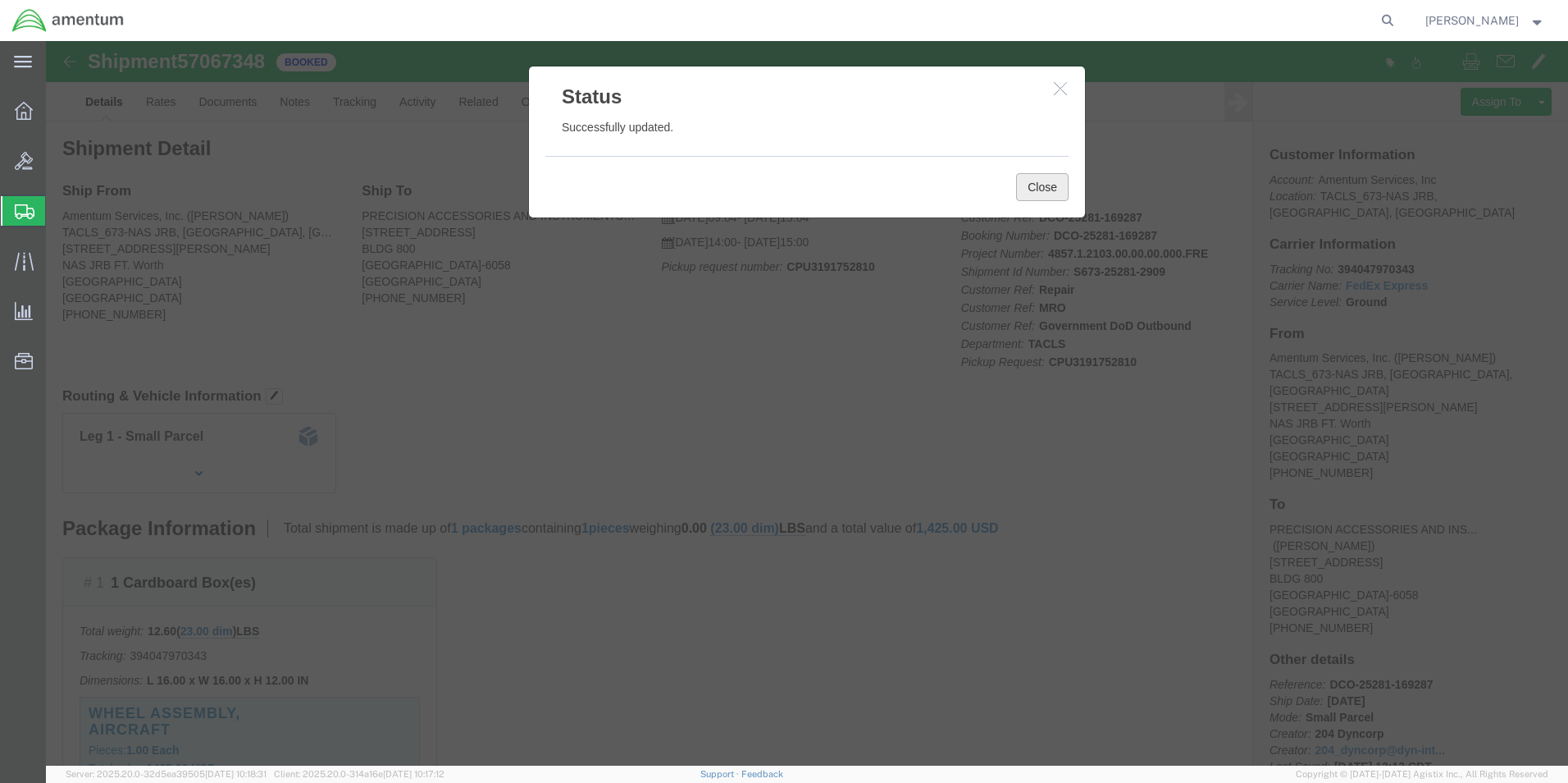
click button "Close"
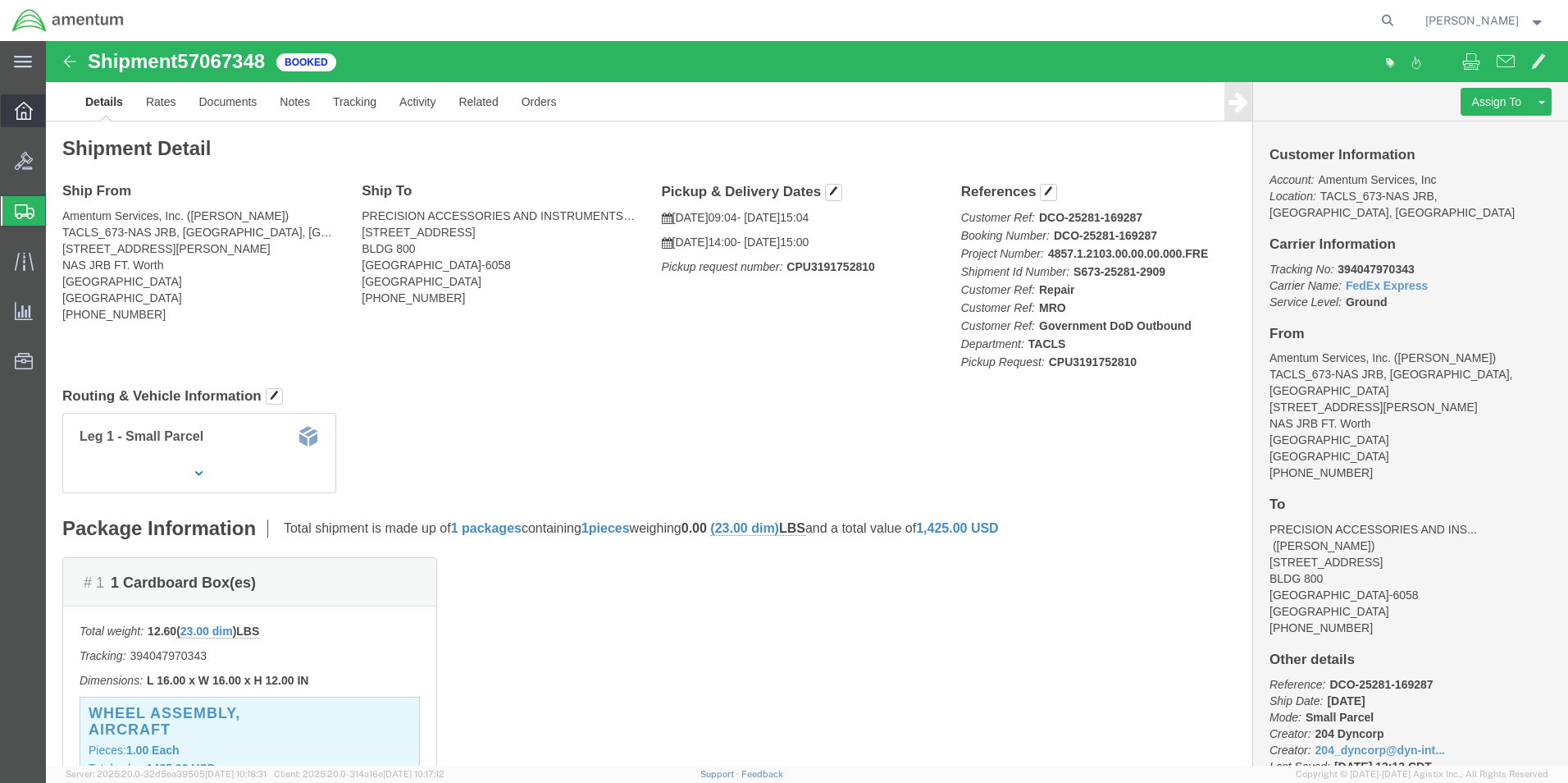
click at [18, 119] on icon at bounding box center [23, 111] width 18 height 18
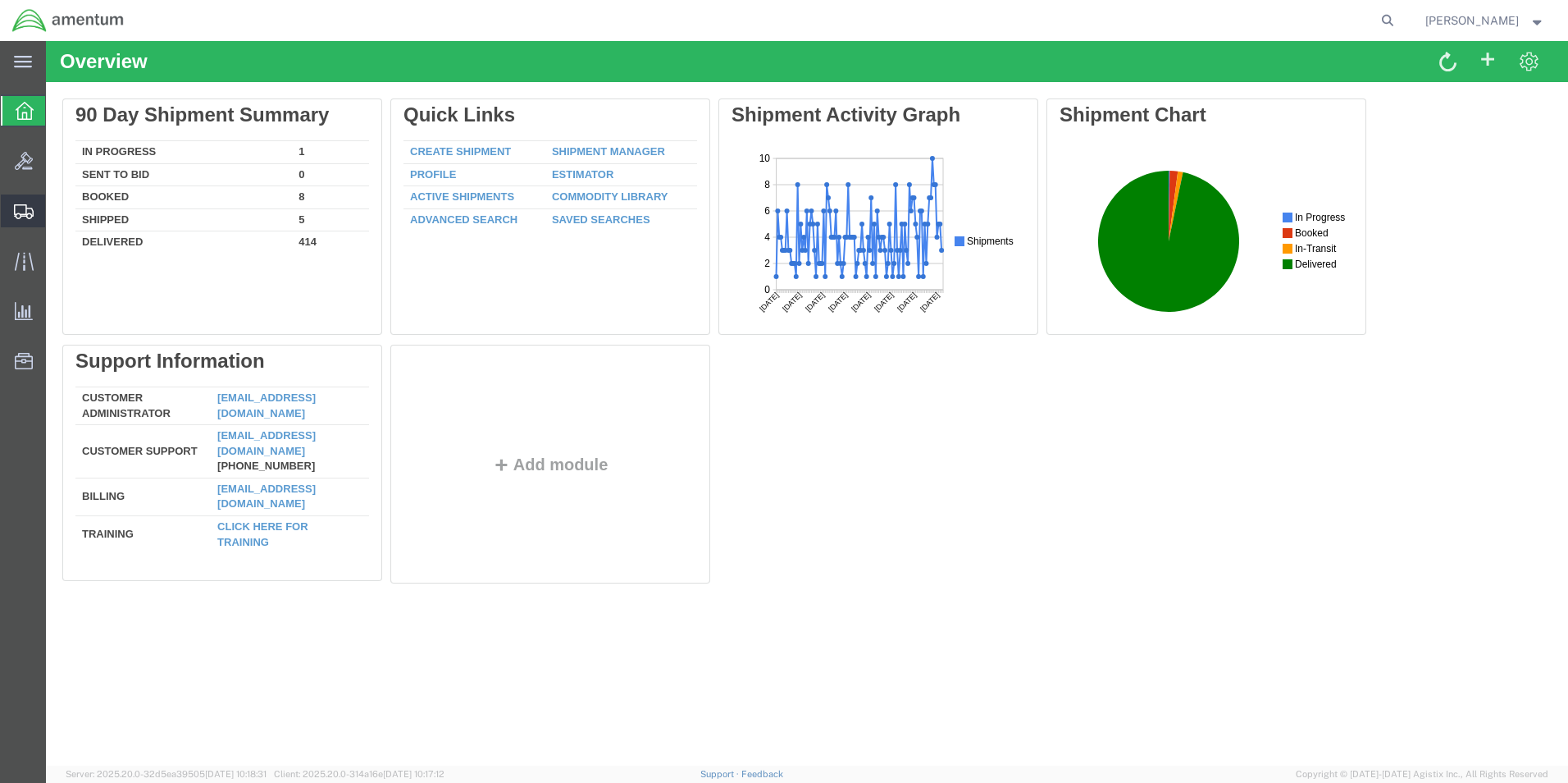
click at [0, 0] on span "Shipment Manager" at bounding box center [0, 0] width 0 height 0
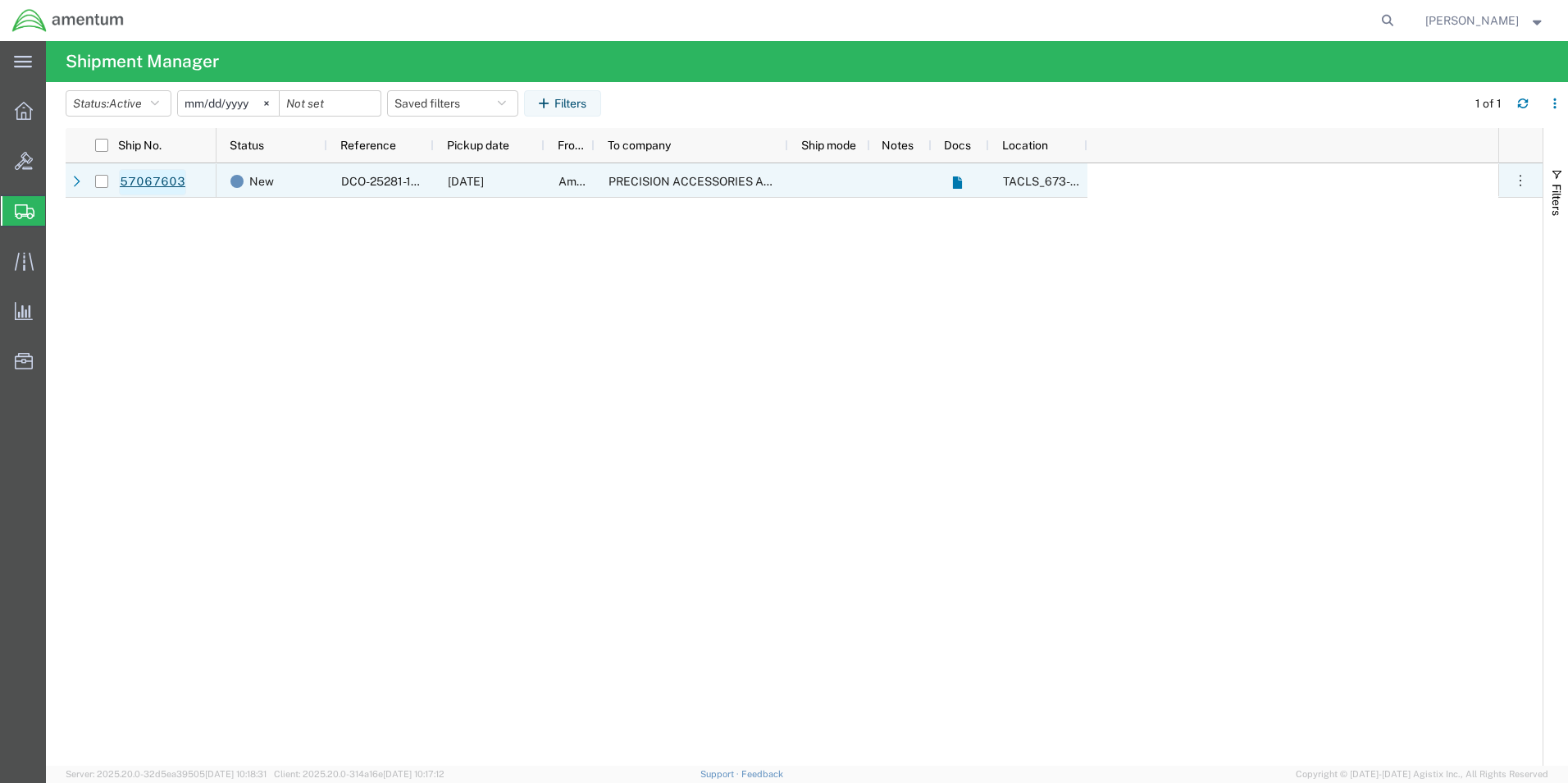
click at [156, 174] on link "57067603" at bounding box center [153, 182] width 67 height 26
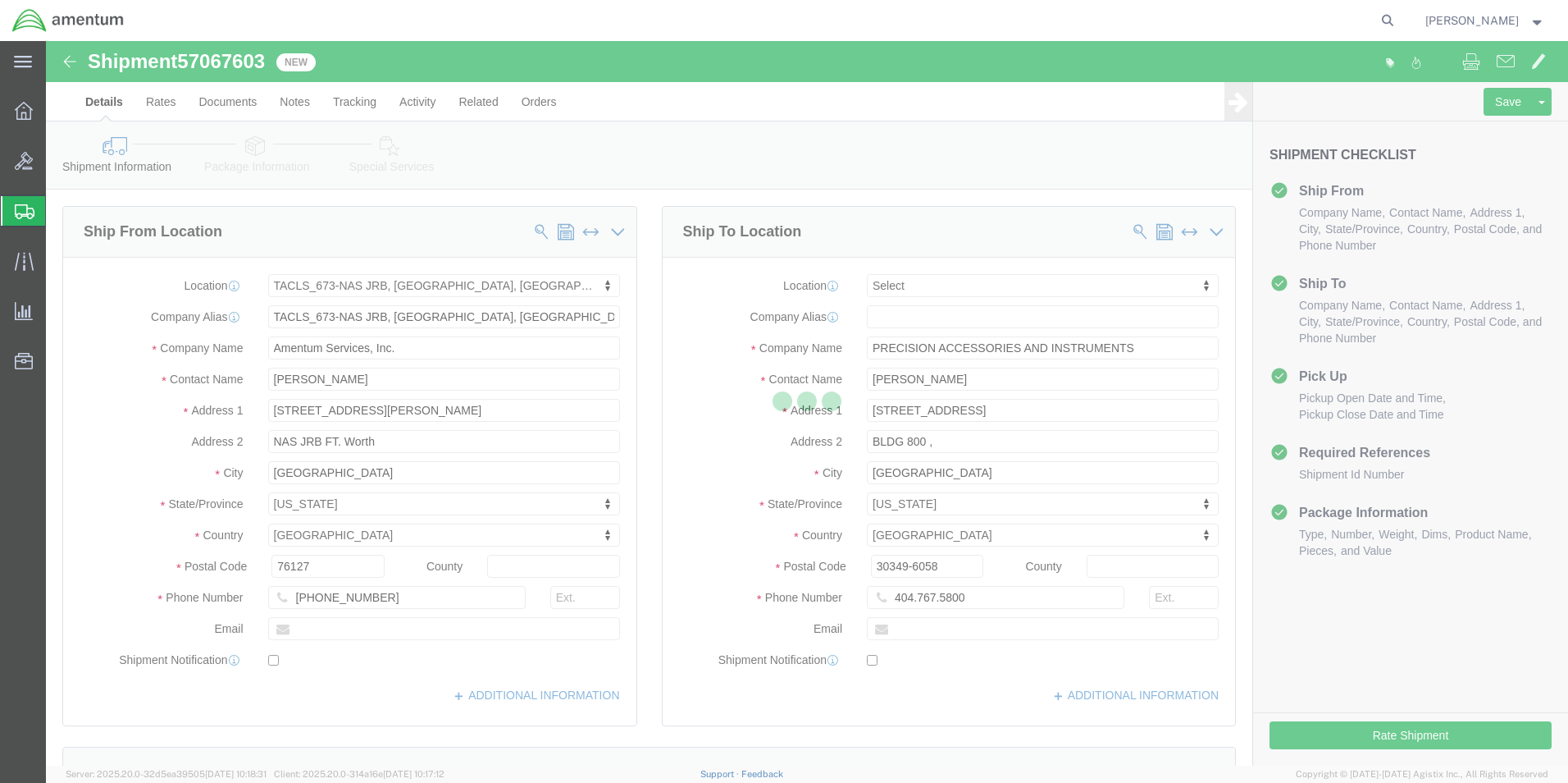
select select "42735"
select select
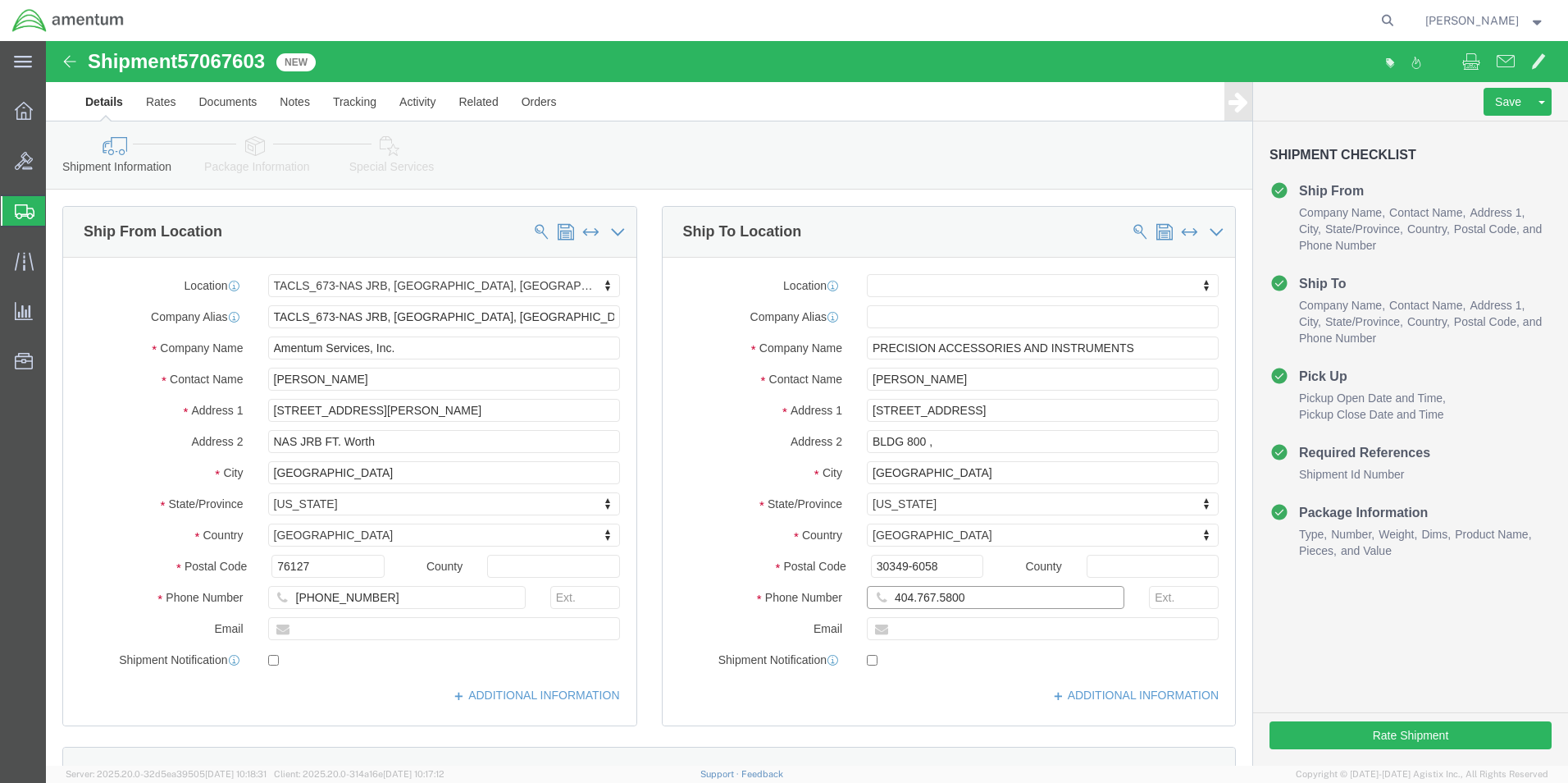
click input "404.767.5800"
click input "404.767-5800"
type input "[PHONE_NUMBER]"
click label "City"
type input "BLDG 800"
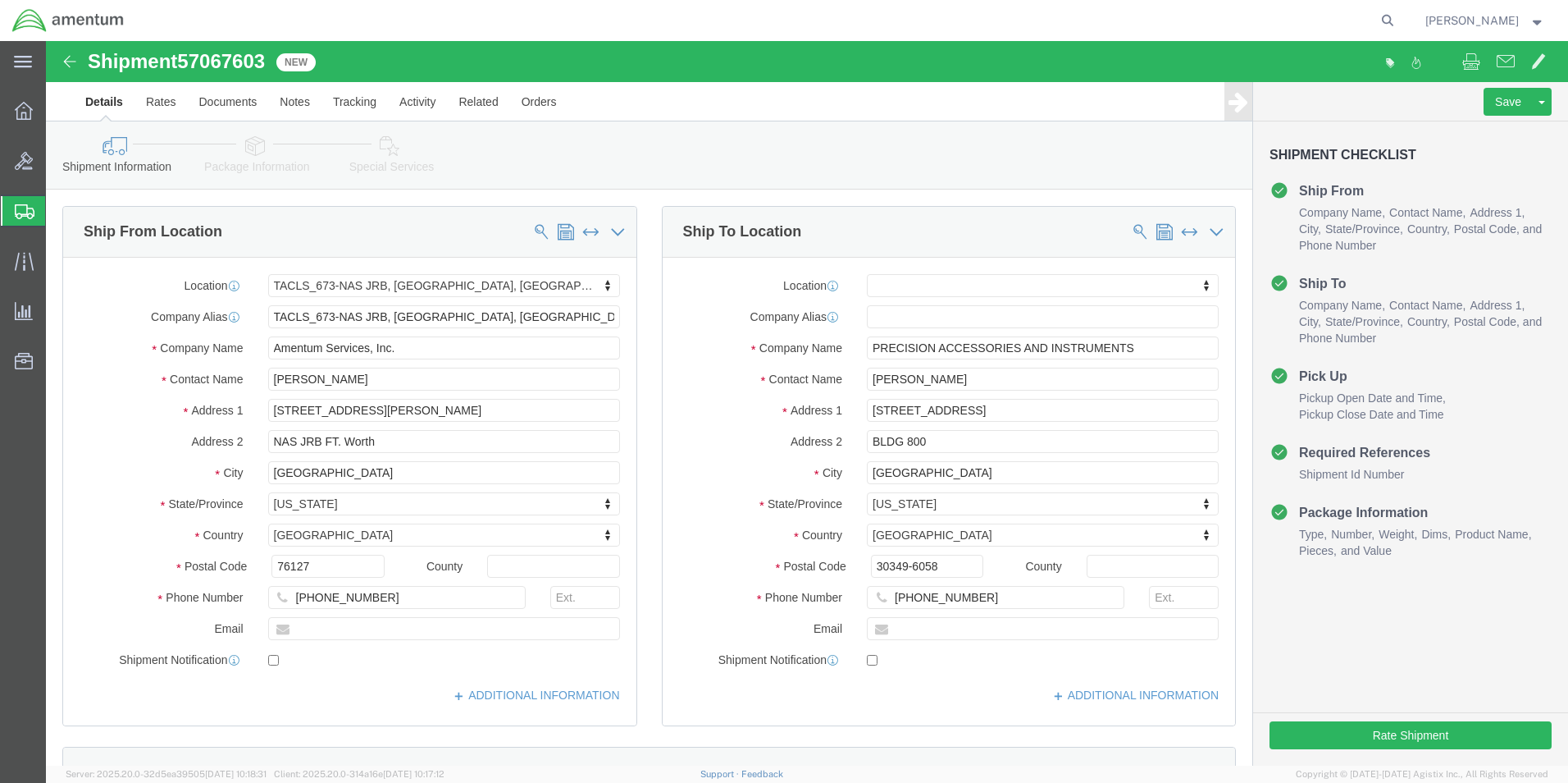
click div "Location My Profile Location [PHONE_NUMBER] [PHONE_NUMBER] [PHONE_NUMBER] [PHON…"
click button "Rate Shipment"
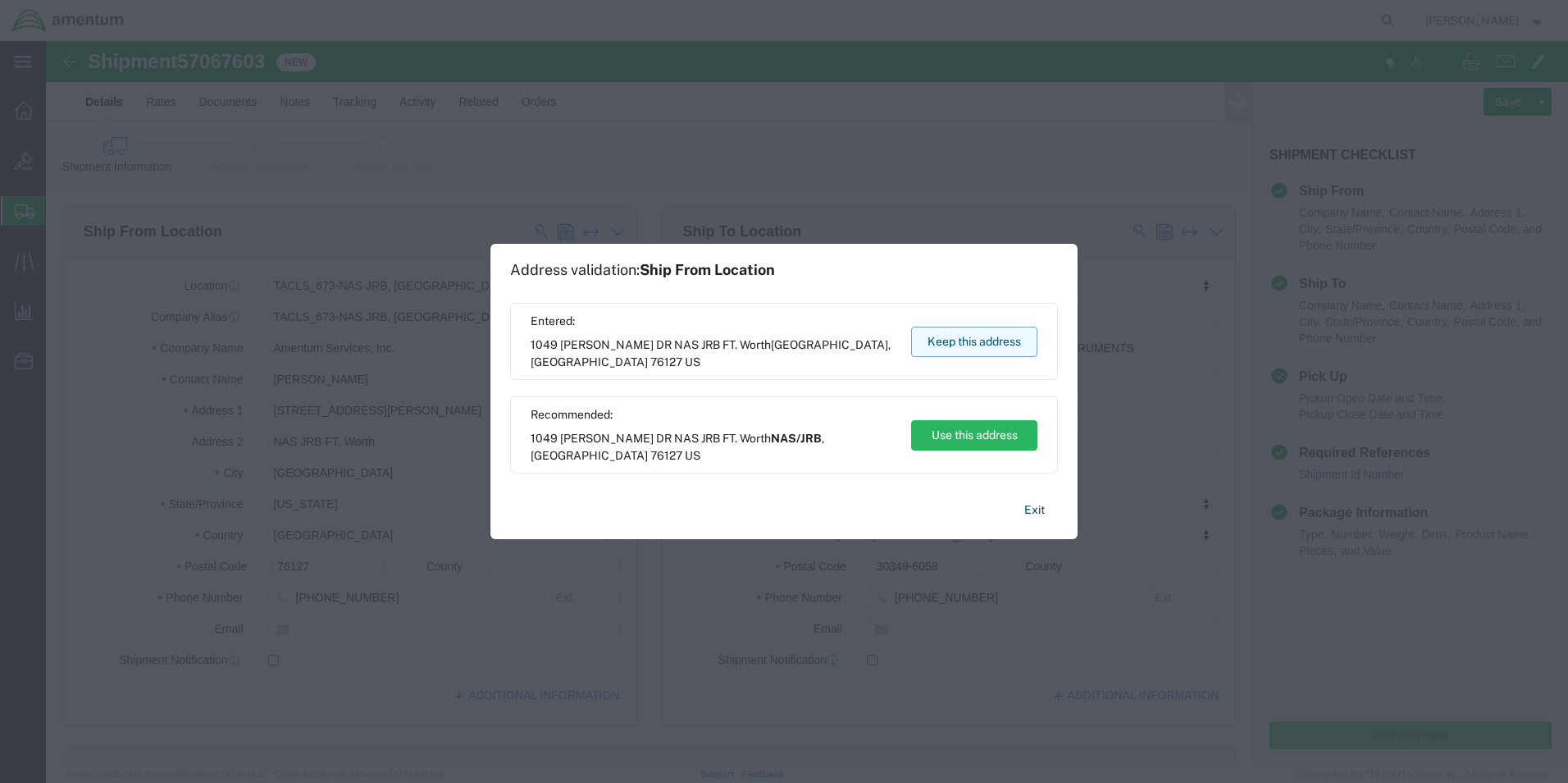
click at [981, 348] on button "Keep this address" at bounding box center [974, 341] width 126 height 31
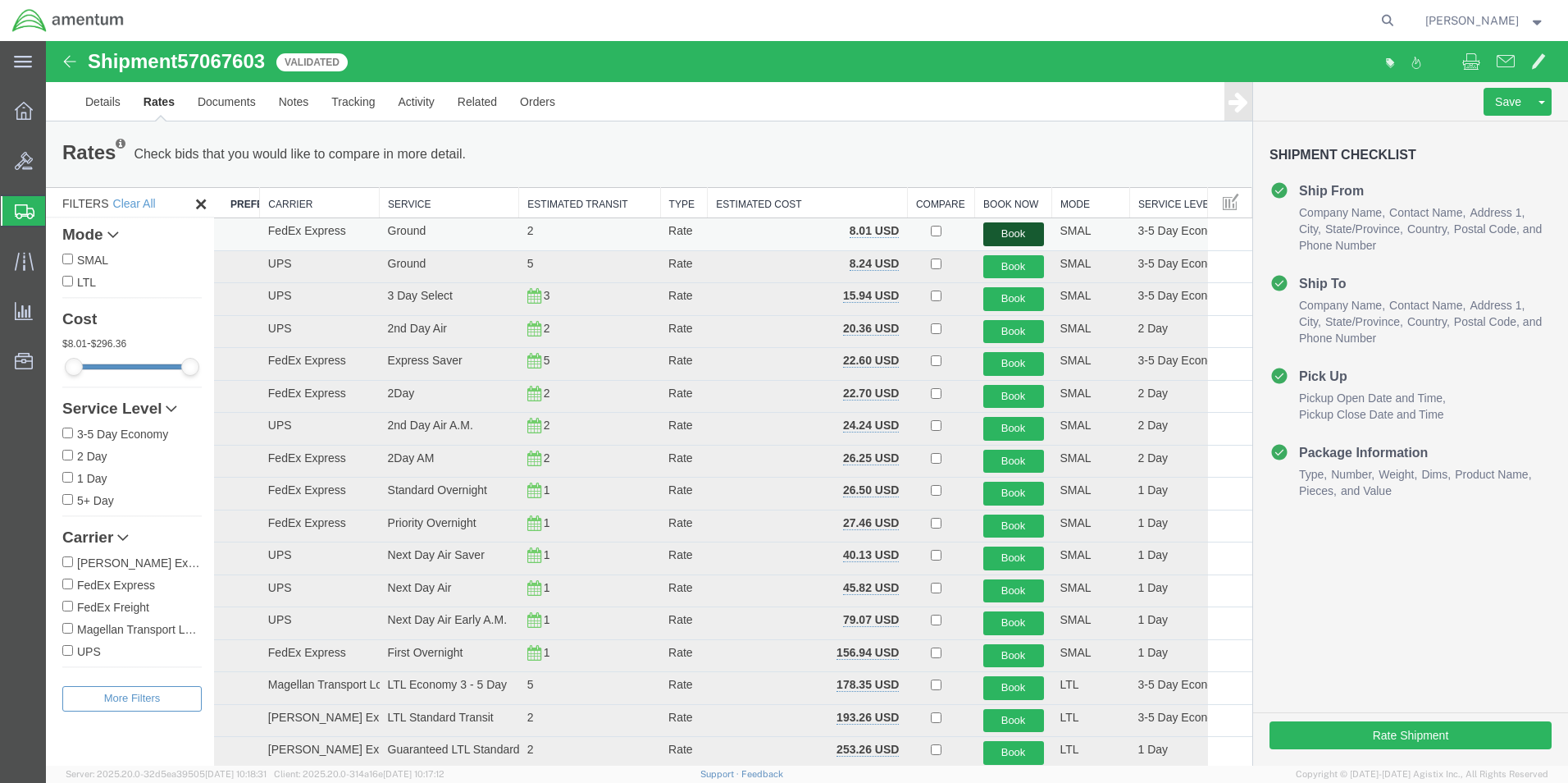
click at [1008, 226] on button "Book" at bounding box center [1013, 234] width 61 height 24
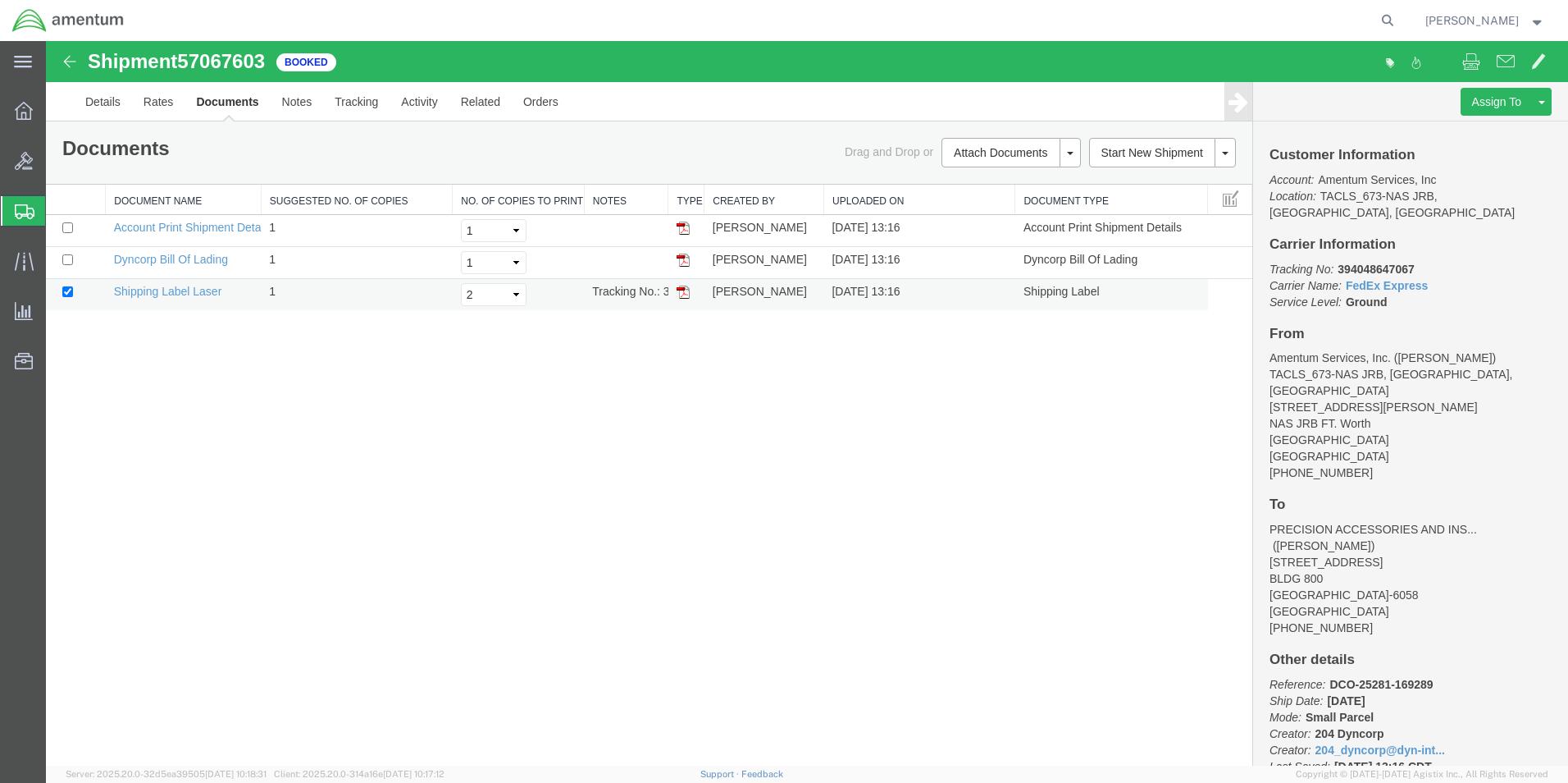
click at [681, 295] on img at bounding box center [684, 292] width 13 height 13
click at [1535, 20] on strong "button" at bounding box center [1537, 20] width 14 height 6
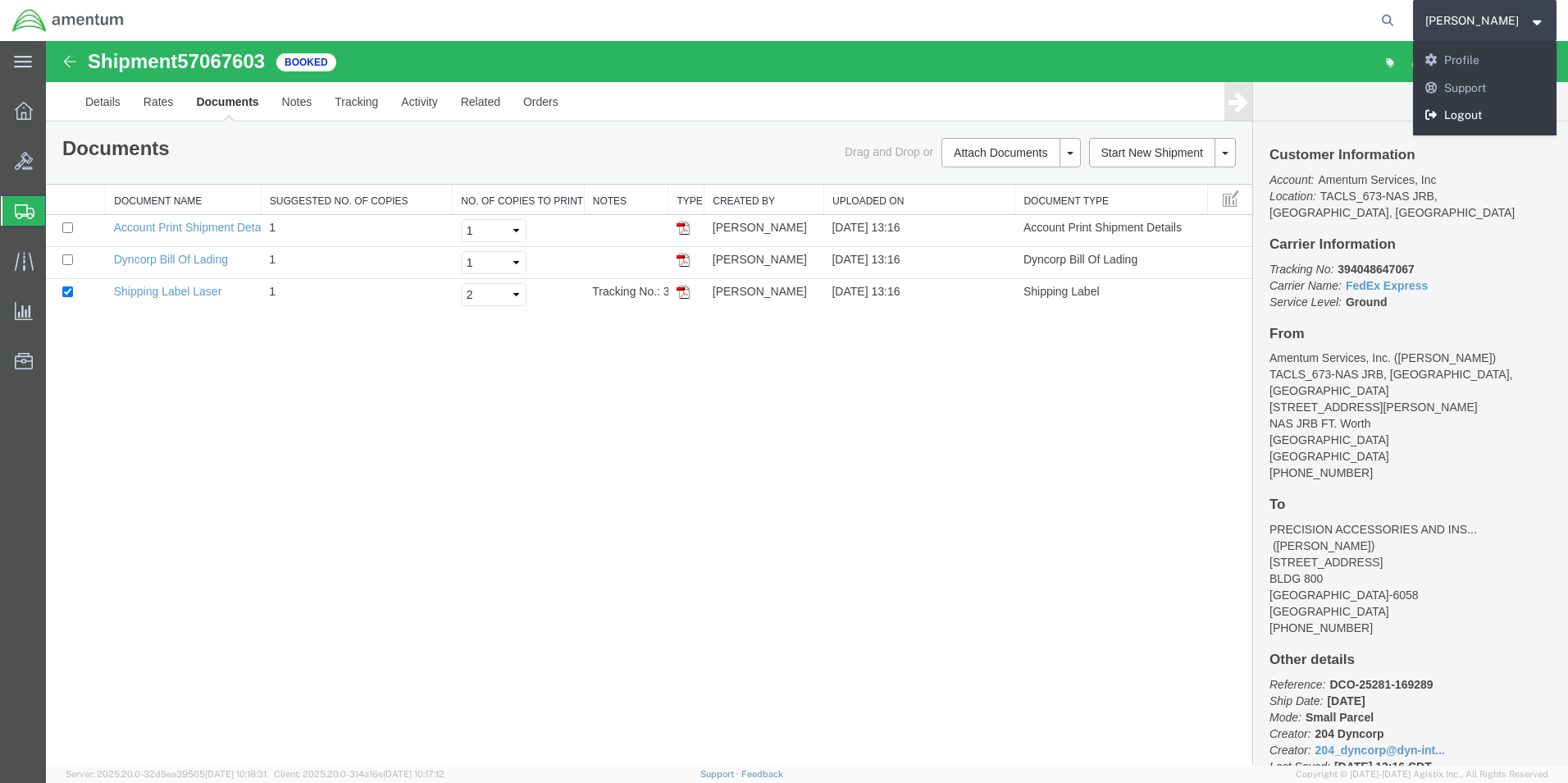
click at [1478, 112] on link "Logout" at bounding box center [1485, 115] width 144 height 28
